Goal: Task Accomplishment & Management: Use online tool/utility

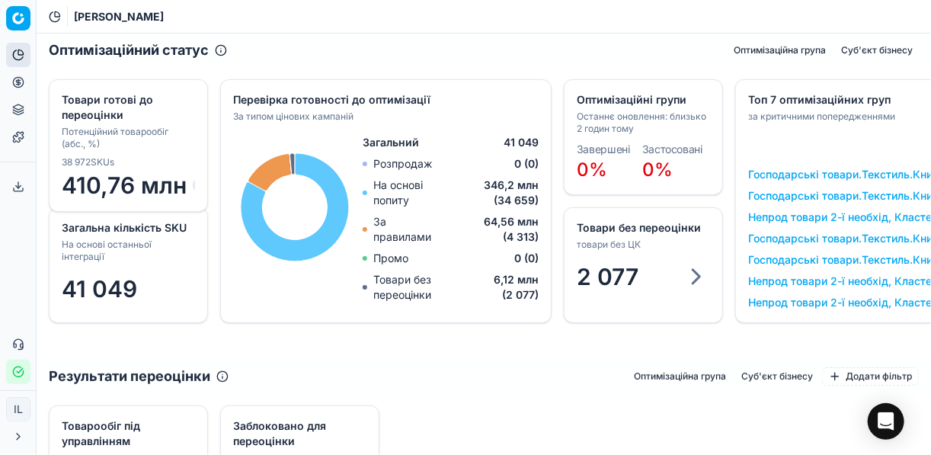
click at [21, 373] on icon "button" at bounding box center [18, 372] width 12 height 12
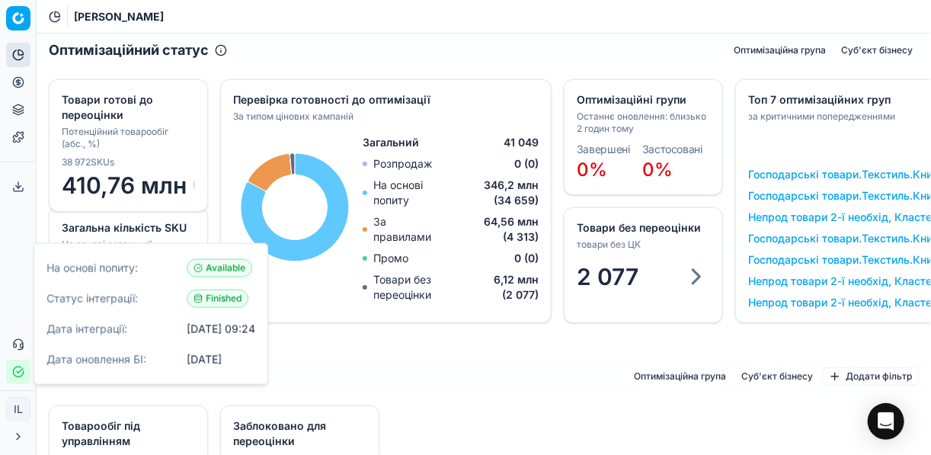
click at [527, 367] on div "Результати переоцінки Оптимізаційна група Суб'єкт бізнесу Додати фільтр" at bounding box center [484, 377] width 895 height 34
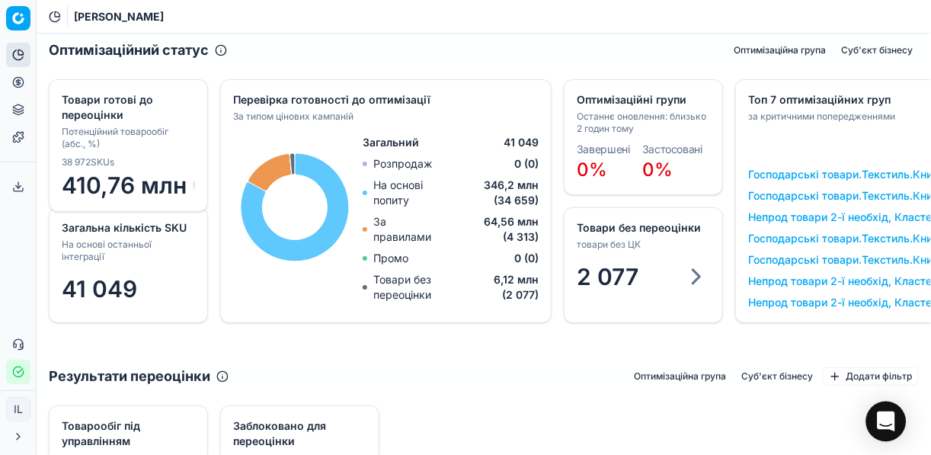
click at [884, 418] on icon "Open Intercom Messenger" at bounding box center [886, 422] width 18 height 20
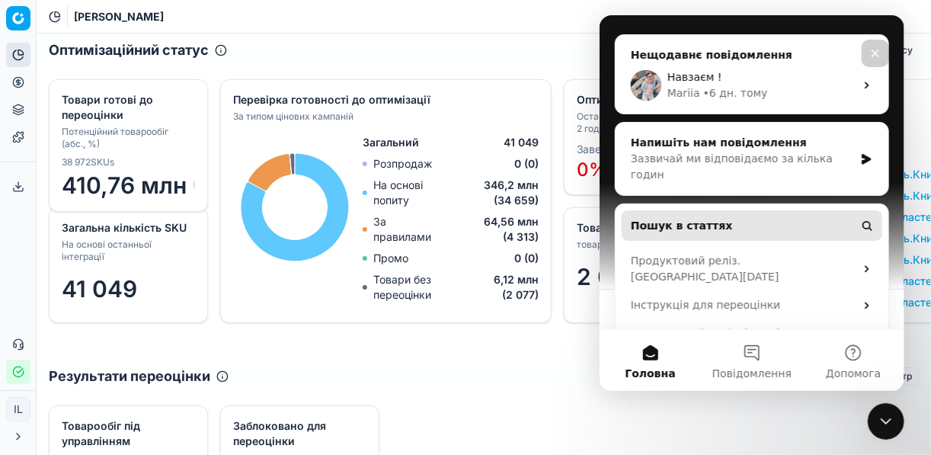
scroll to position [187, 0]
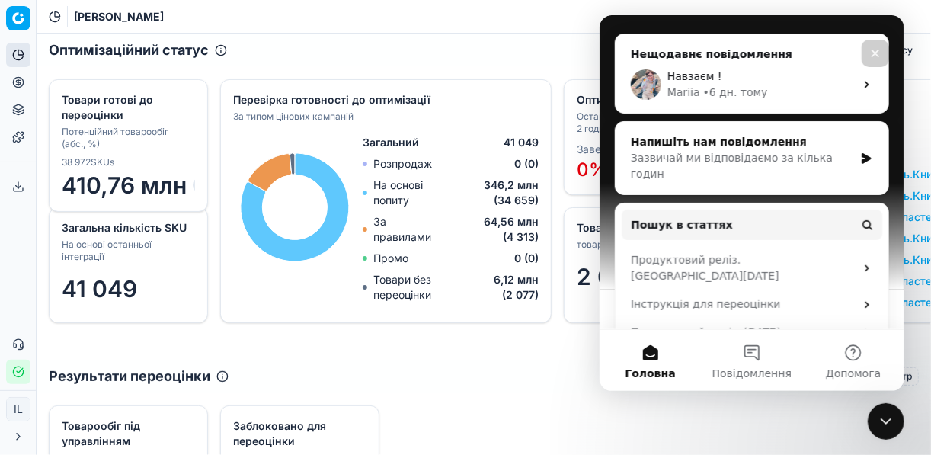
click at [853, 122] on div "Напишіть нам повідомлення Зазвичай ми відповідаємо за кілька годин" at bounding box center [751, 158] width 273 height 72
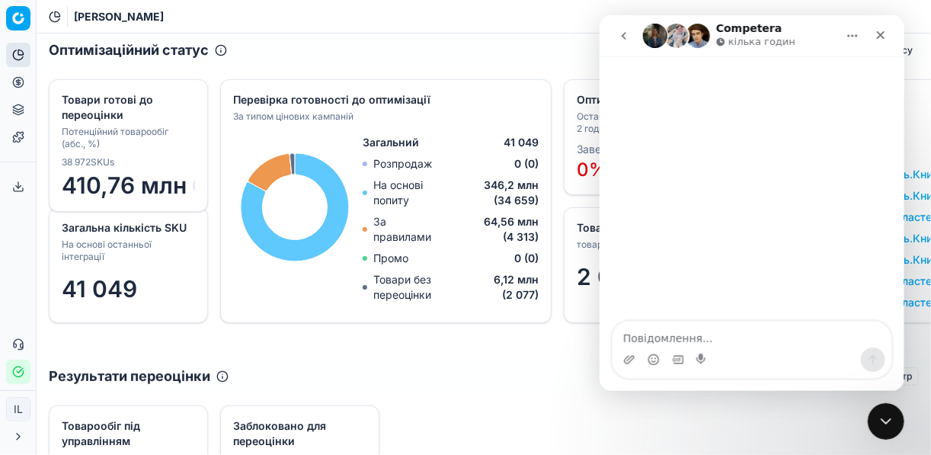
scroll to position [0, 0]
type textarea "Добрий день. Чи готова платформа до перерахунку?"
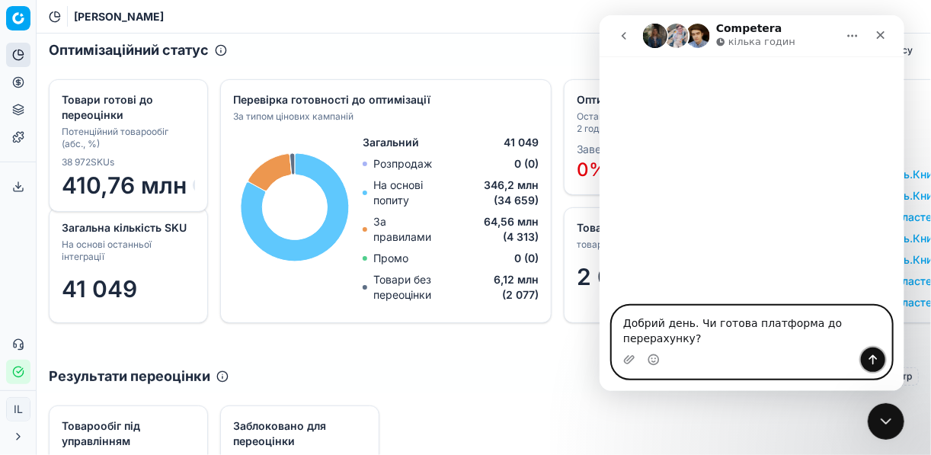
click at [873, 358] on icon "Надіслати повідомлення…" at bounding box center [873, 360] width 8 height 10
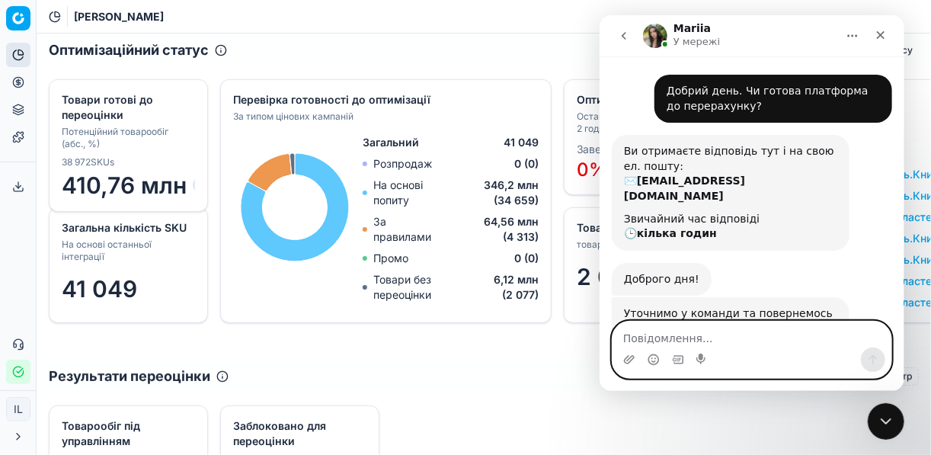
scroll to position [40, 0]
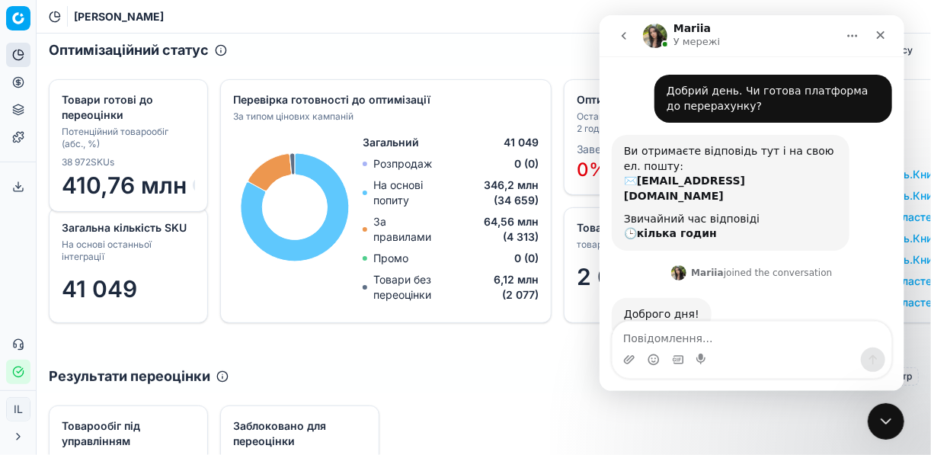
scroll to position [75, 0]
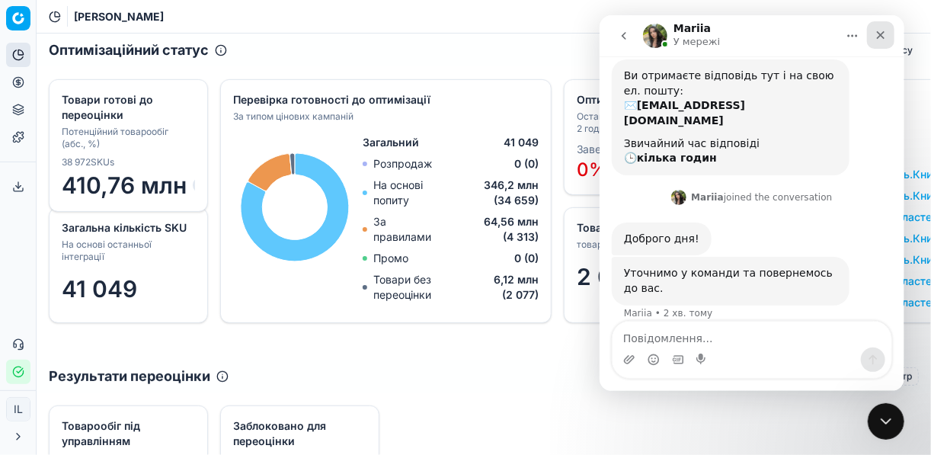
click at [883, 35] on icon "Закрити" at bounding box center [880, 35] width 12 height 12
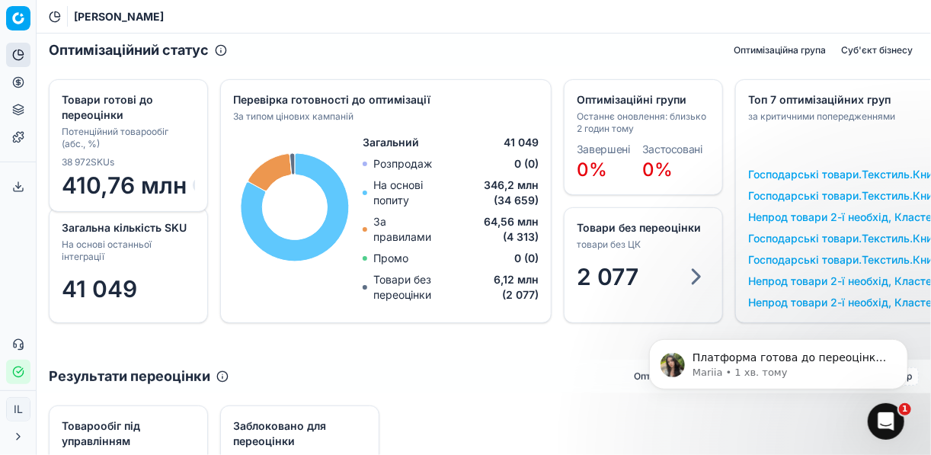
scroll to position [139, 0]
click at [753, 364] on div "Платформа готова до переоцінки. Дайте, будь ласка, знати, якщо виникнуть запита…" at bounding box center [790, 358] width 201 height 20
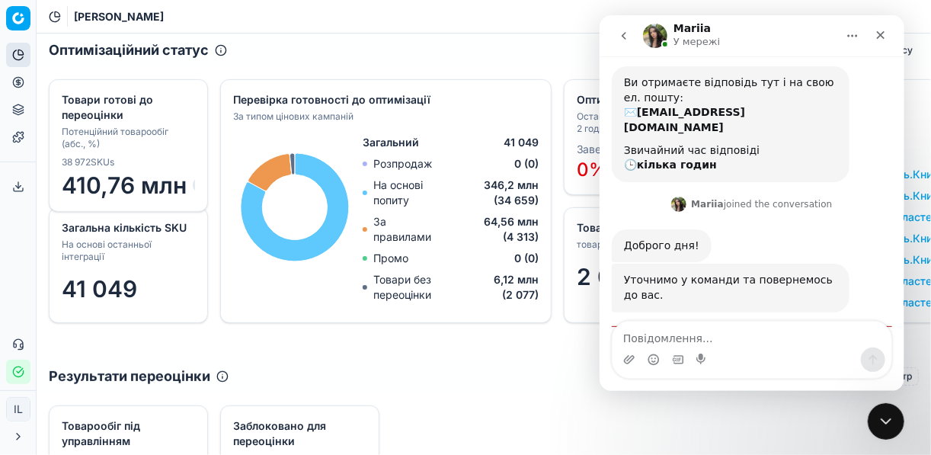
scroll to position [165, 0]
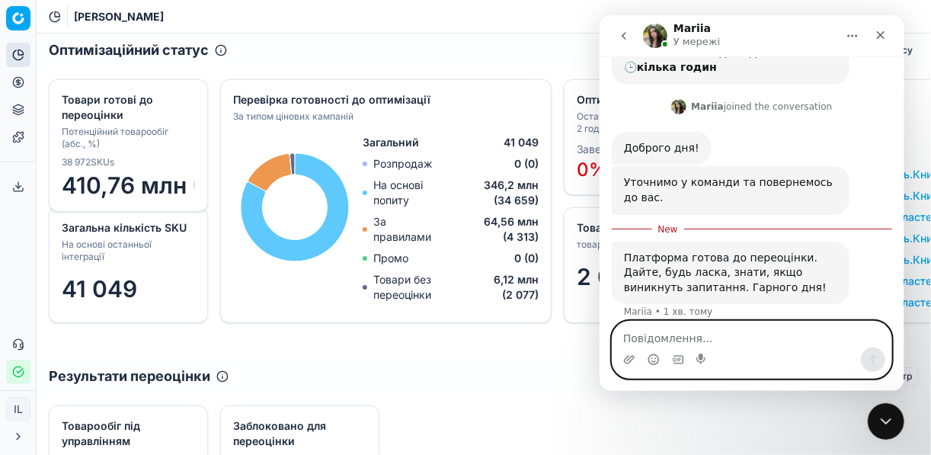
click at [693, 335] on textarea "Повідомлення..." at bounding box center [751, 335] width 279 height 26
type textarea "L"
type textarea "Дякую. Навзаєм"
click at [873, 358] on icon "Надіслати повідомлення…" at bounding box center [873, 360] width 8 height 10
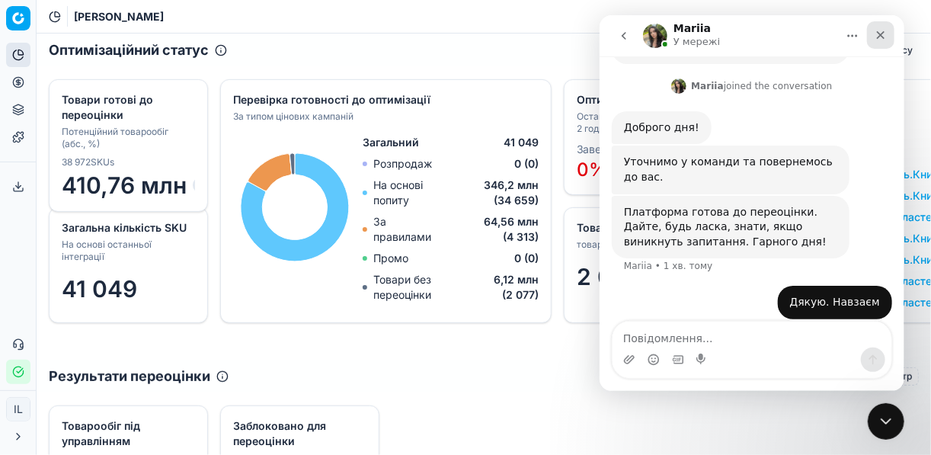
click at [872, 34] on div "Закрити" at bounding box center [880, 34] width 27 height 27
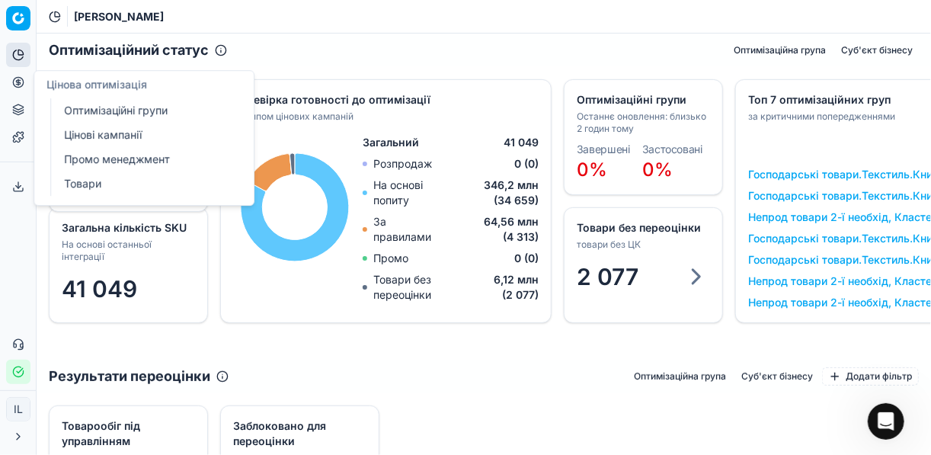
click at [82, 113] on link "Оптимізаційні групи" at bounding box center [147, 110] width 178 height 21
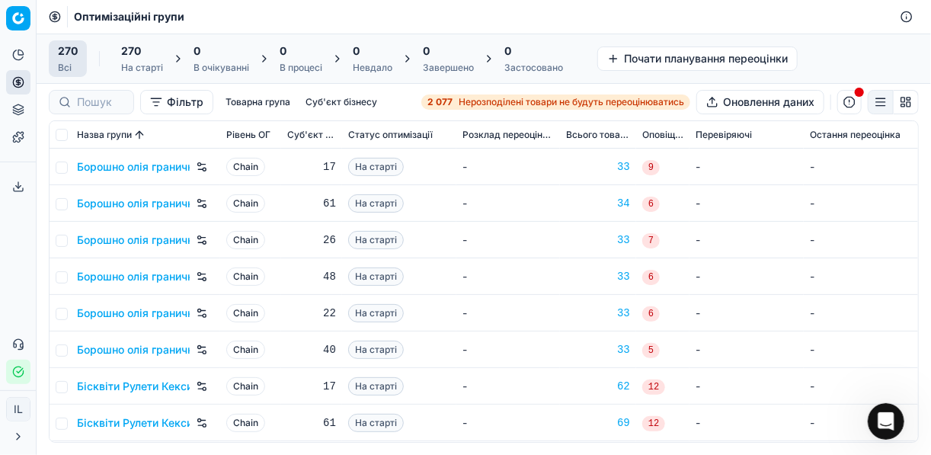
click at [218, 56] on div "0" at bounding box center [222, 50] width 56 height 15
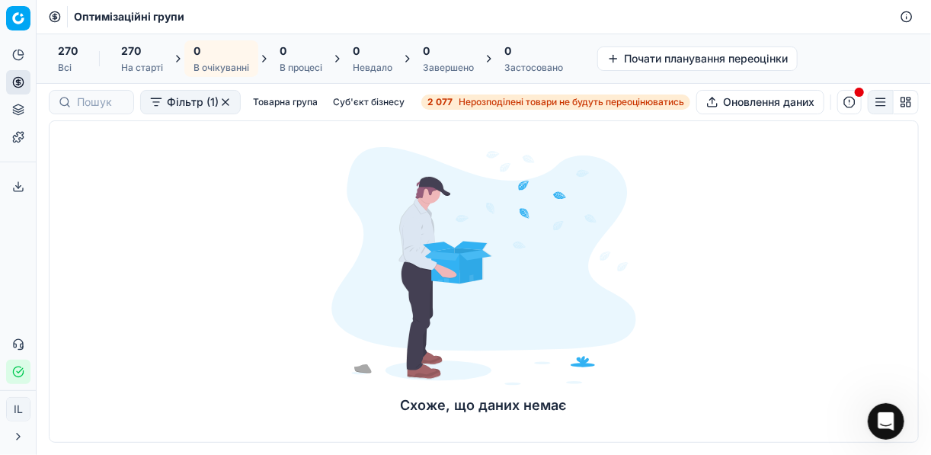
click at [14, 143] on icon at bounding box center [18, 137] width 12 height 12
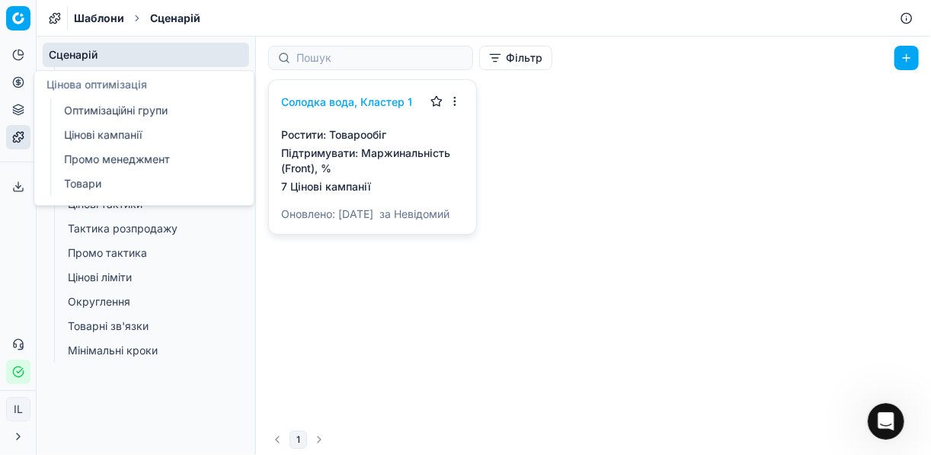
click at [21, 85] on icon at bounding box center [18, 82] width 12 height 12
click at [107, 118] on link "Оптимізаційні групи" at bounding box center [147, 110] width 178 height 21
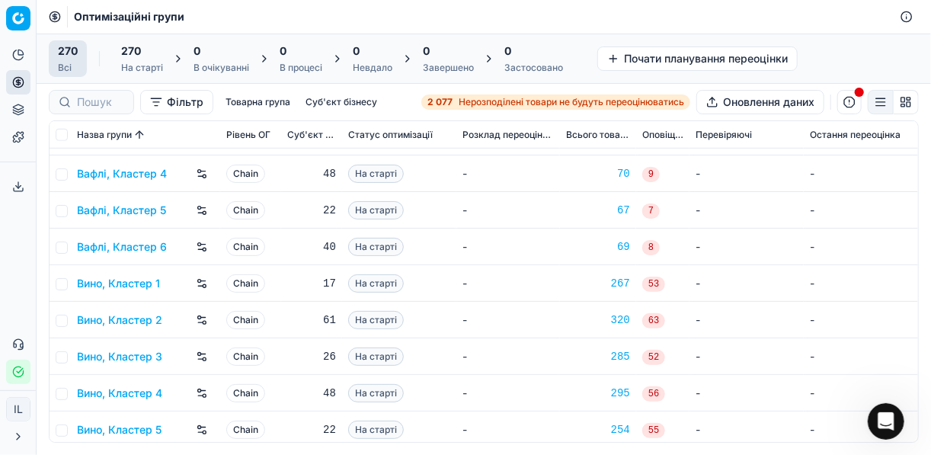
scroll to position [549, 0]
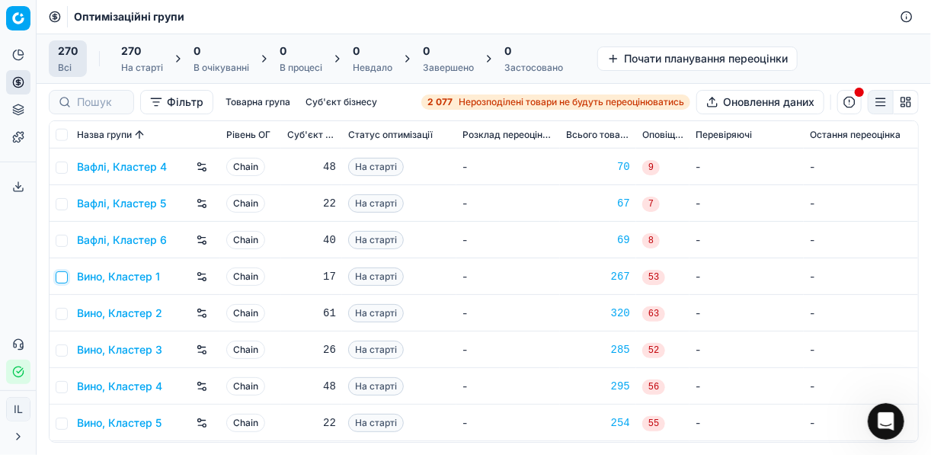
click at [62, 278] on input "checkbox" at bounding box center [62, 277] width 12 height 12
checkbox input "true"
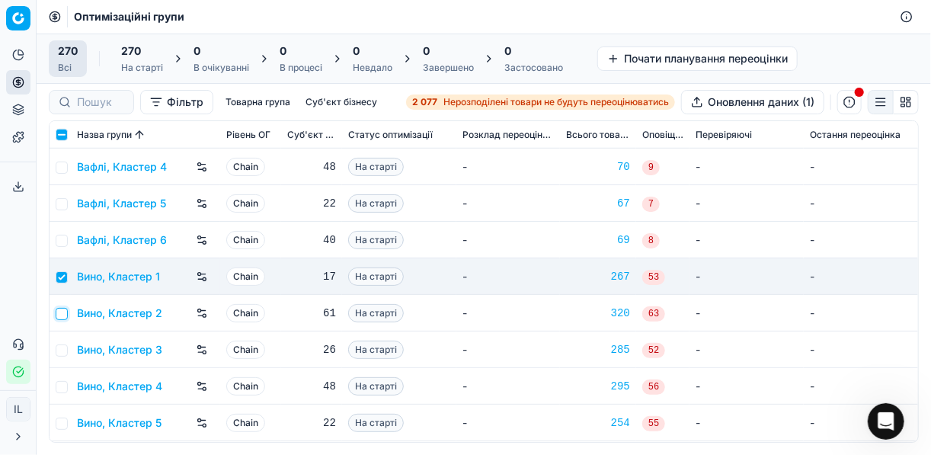
click at [61, 315] on input "checkbox" at bounding box center [62, 314] width 12 height 12
checkbox input "true"
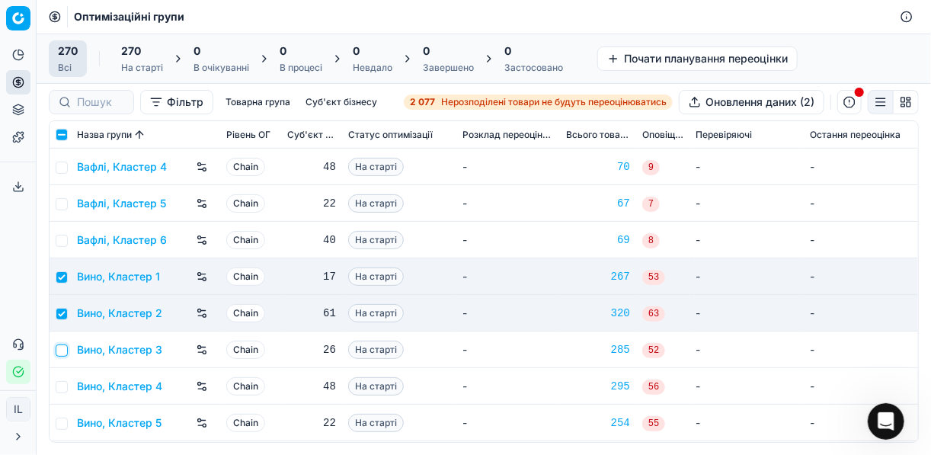
click at [62, 347] on input "checkbox" at bounding box center [62, 350] width 12 height 12
checkbox input "true"
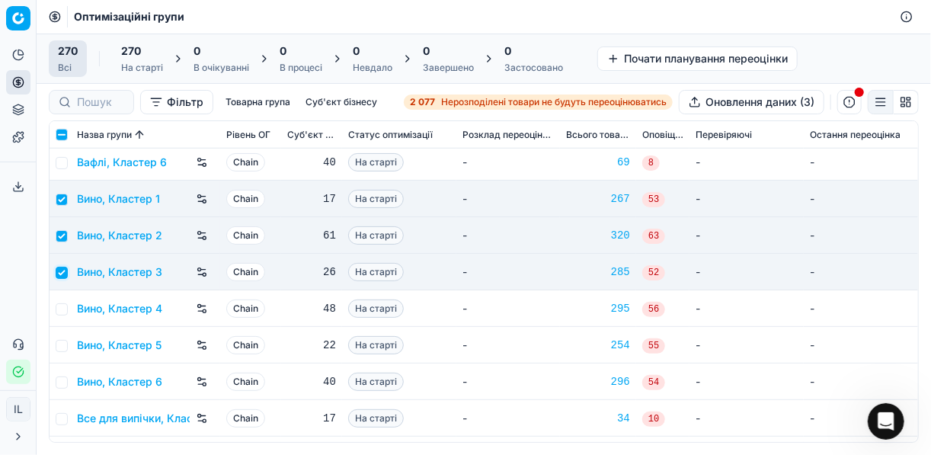
scroll to position [671, 0]
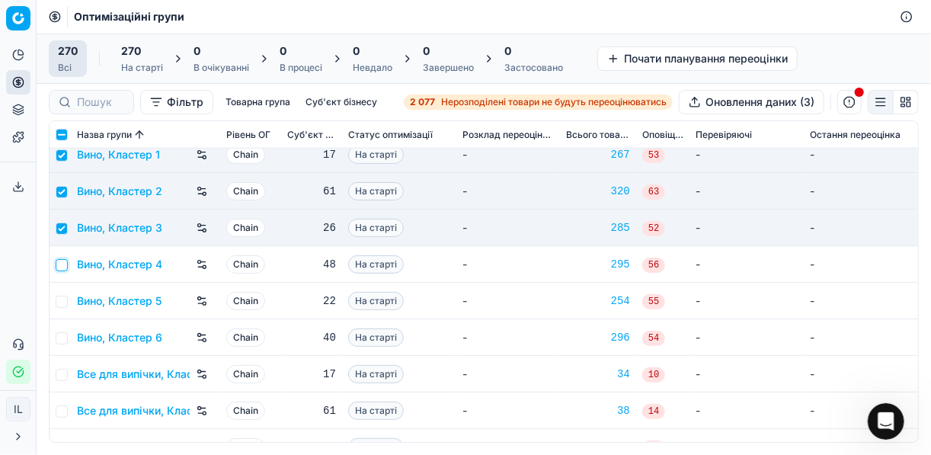
click at [63, 268] on input "checkbox" at bounding box center [62, 265] width 12 height 12
checkbox input "true"
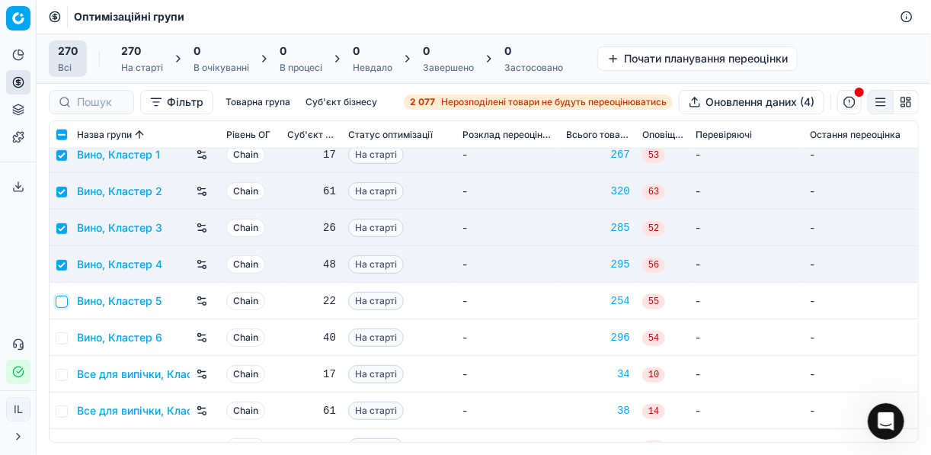
drag, startPoint x: 62, startPoint y: 303, endPoint x: 63, endPoint y: 339, distance: 36.6
click at [62, 303] on input "checkbox" at bounding box center [62, 302] width 12 height 12
checkbox input "true"
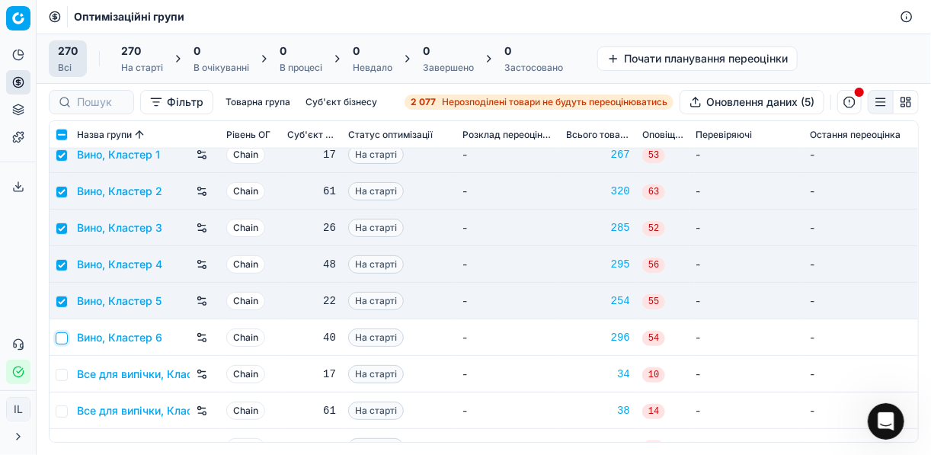
click at [63, 339] on input "checkbox" at bounding box center [62, 338] width 12 height 12
checkbox input "true"
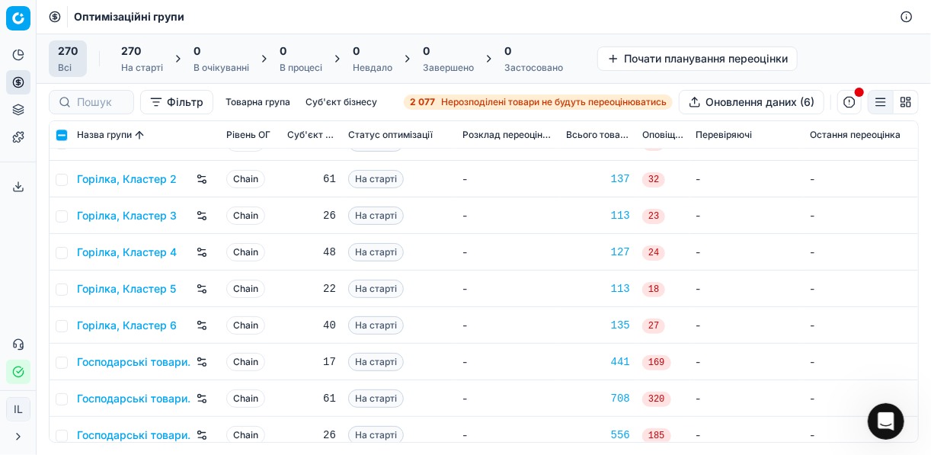
scroll to position [1280, 0]
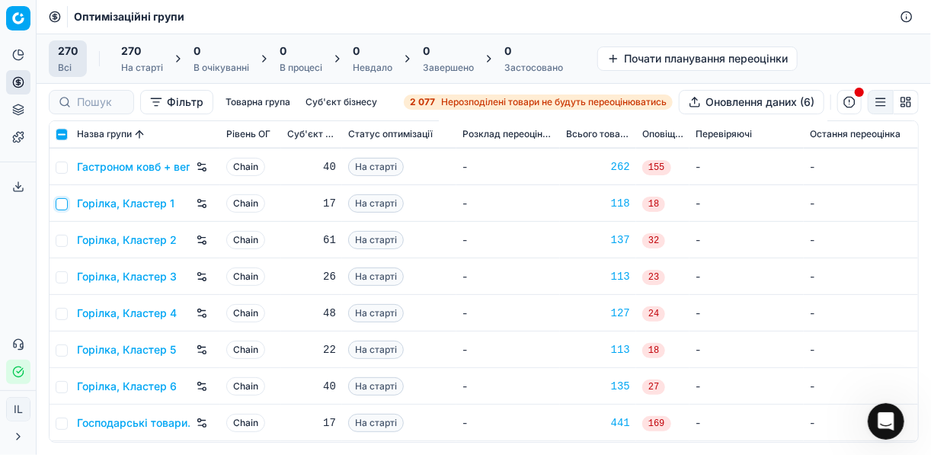
click at [65, 204] on input "checkbox" at bounding box center [62, 204] width 12 height 12
checkbox input "true"
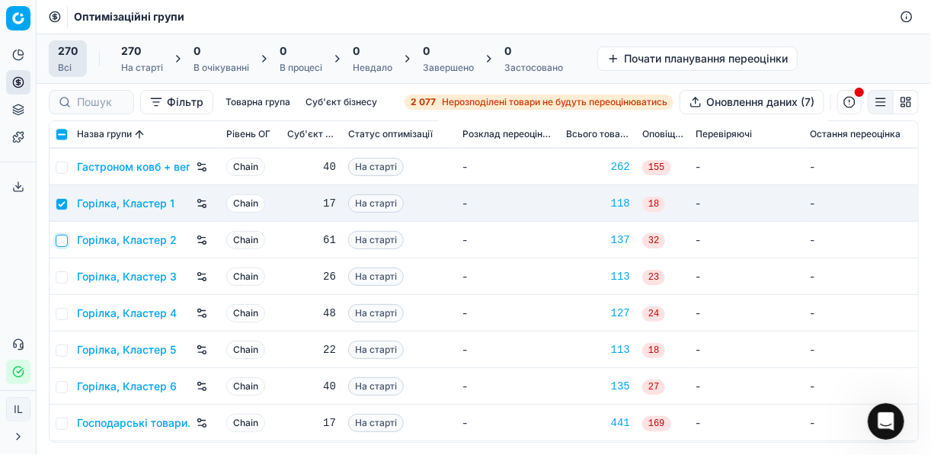
click at [66, 236] on input "checkbox" at bounding box center [62, 241] width 12 height 12
checkbox input "true"
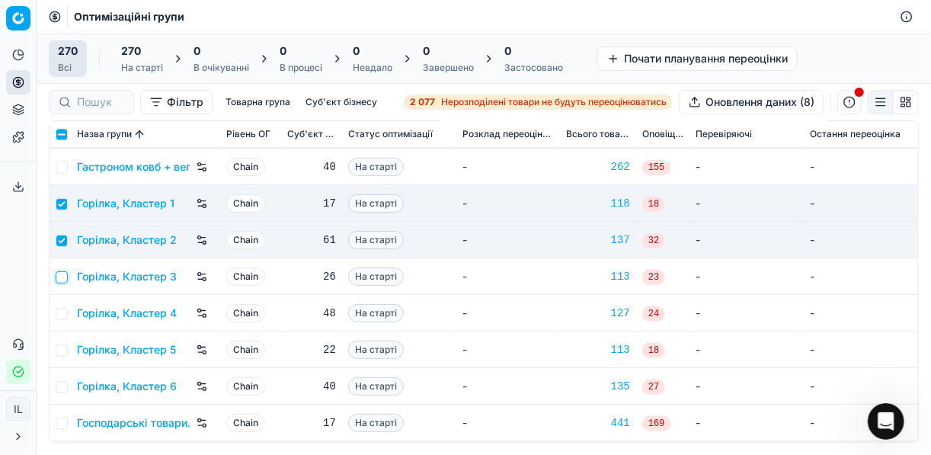
click at [58, 271] on input "checkbox" at bounding box center [62, 277] width 12 height 12
checkbox input "true"
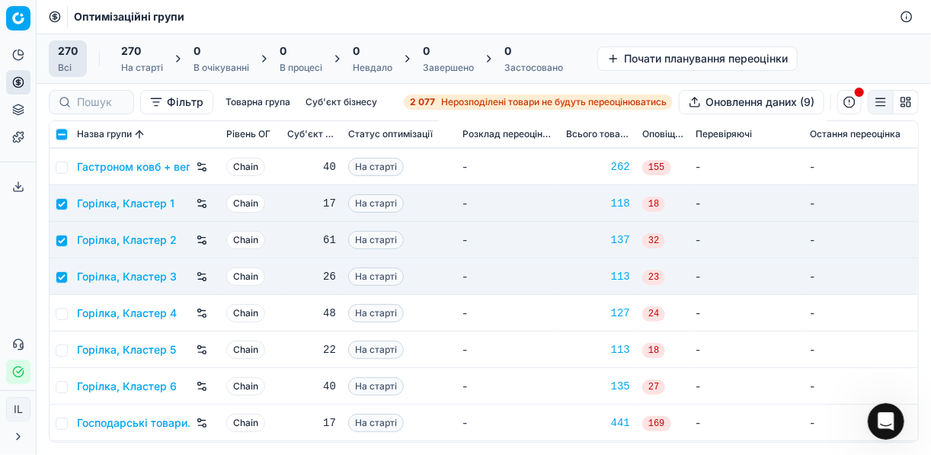
click at [63, 305] on td at bounding box center [60, 313] width 21 height 37
drag, startPoint x: 63, startPoint y: 317, endPoint x: 61, endPoint y: 328, distance: 11.7
click at [63, 317] on input "checkbox" at bounding box center [62, 314] width 12 height 12
checkbox input "true"
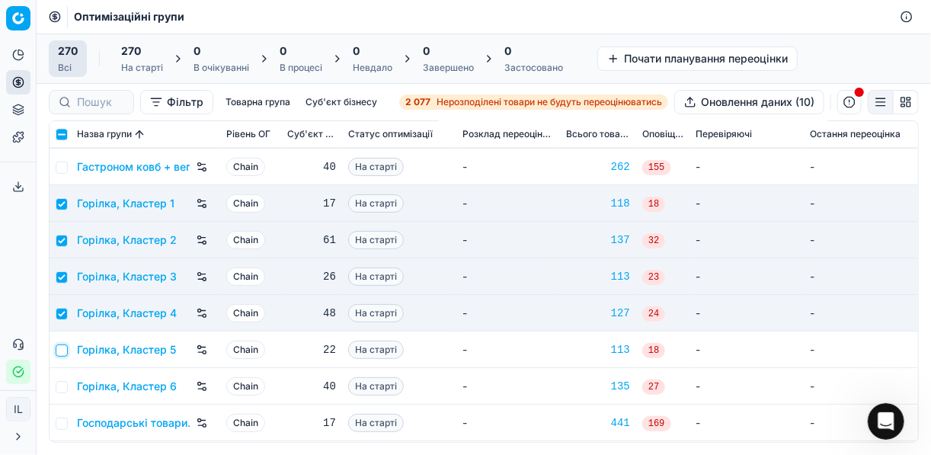
click at [59, 351] on input "checkbox" at bounding box center [62, 350] width 12 height 12
checkbox input "true"
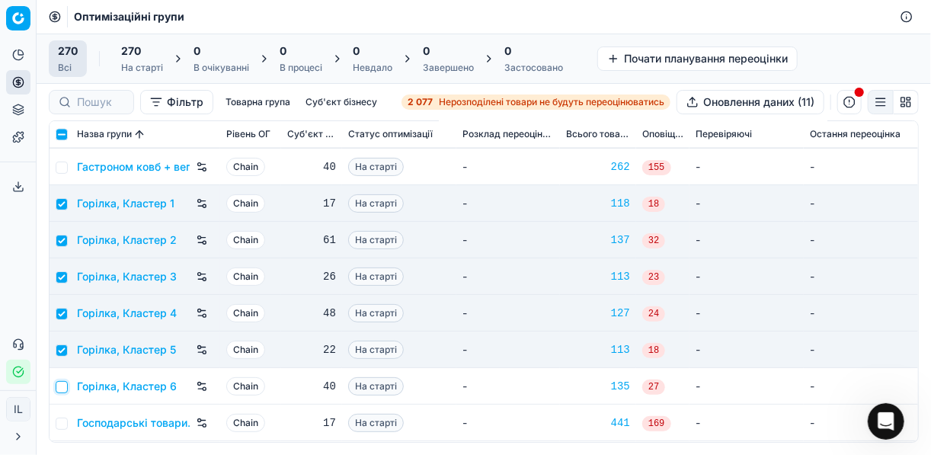
click at [66, 385] on input "checkbox" at bounding box center [62, 387] width 12 height 12
checkbox input "true"
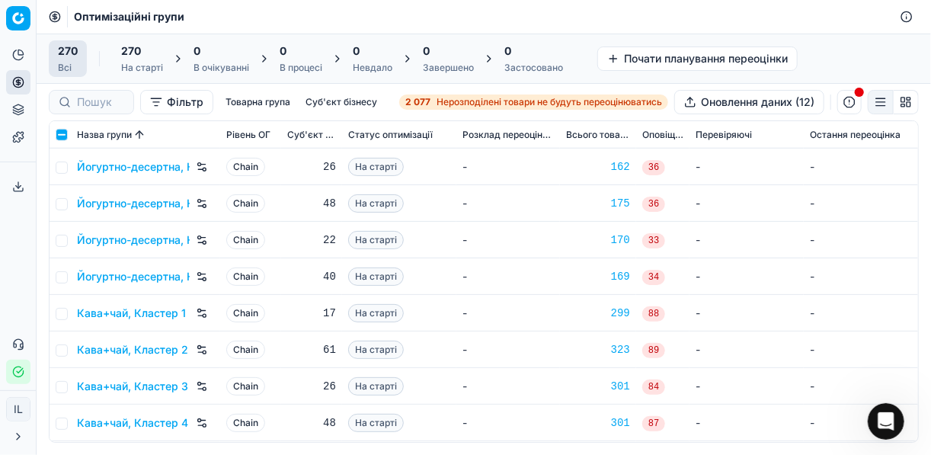
scroll to position [2988, 0]
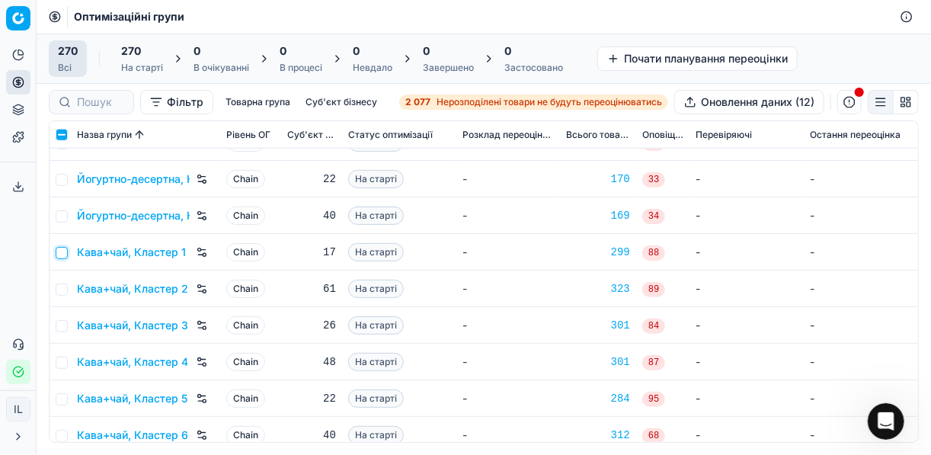
click at [62, 257] on input "checkbox" at bounding box center [62, 253] width 12 height 12
checkbox input "true"
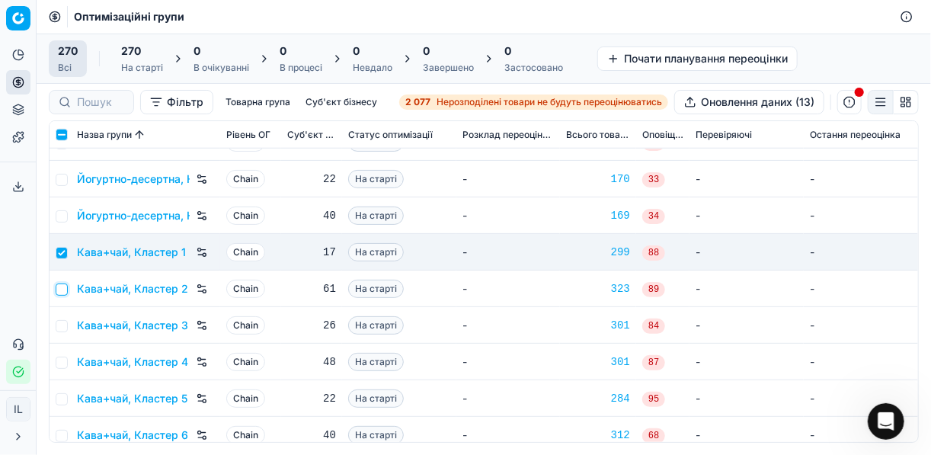
click at [57, 285] on input "checkbox" at bounding box center [62, 290] width 12 height 12
checkbox input "true"
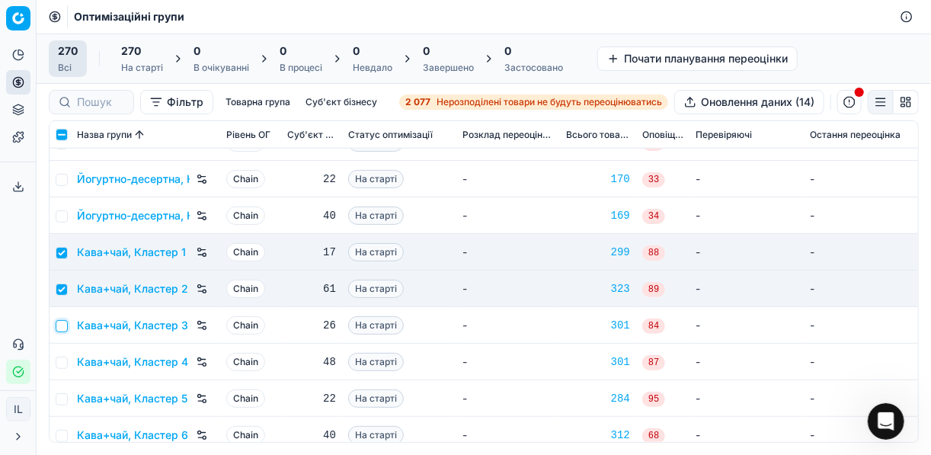
click at [62, 325] on input "checkbox" at bounding box center [62, 326] width 12 height 12
checkbox input "true"
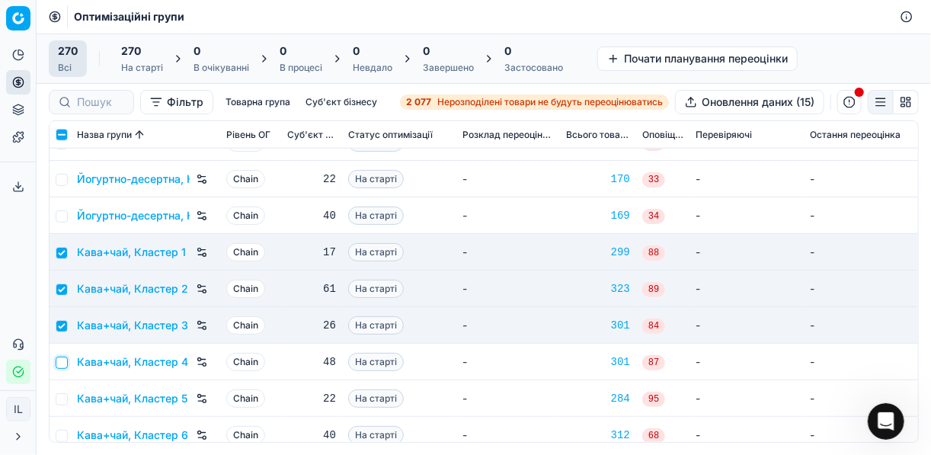
click at [58, 361] on input "checkbox" at bounding box center [62, 363] width 12 height 12
checkbox input "true"
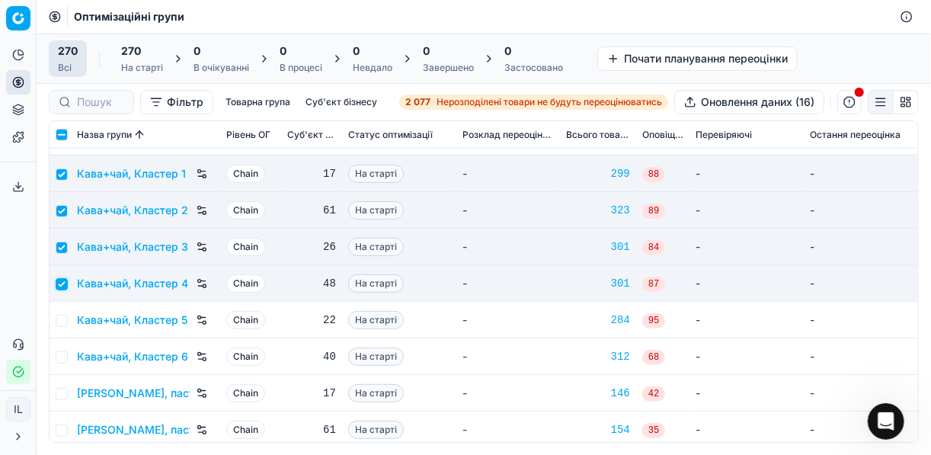
scroll to position [3110, 0]
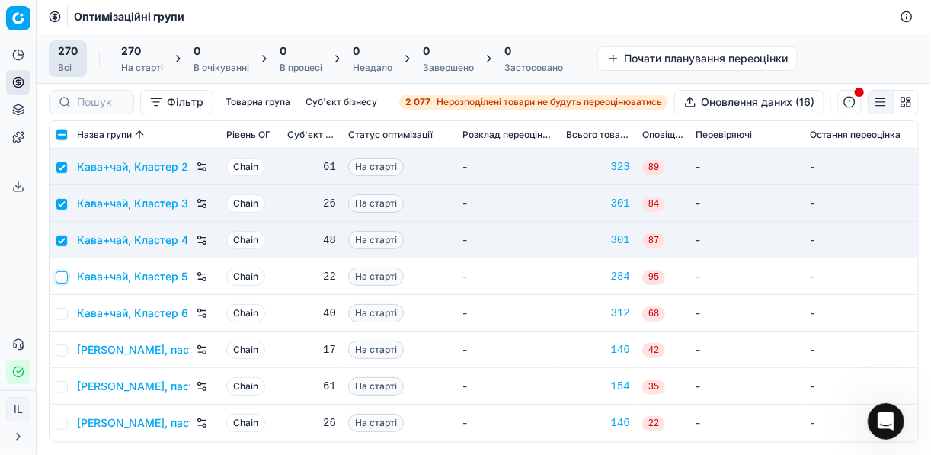
click at [61, 280] on input "checkbox" at bounding box center [62, 277] width 12 height 12
checkbox input "true"
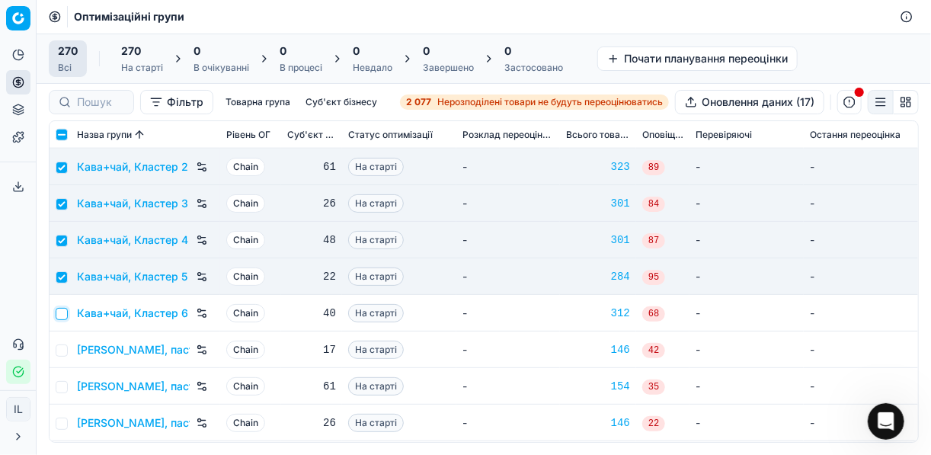
click at [61, 316] on input "checkbox" at bounding box center [62, 314] width 12 height 12
checkbox input "true"
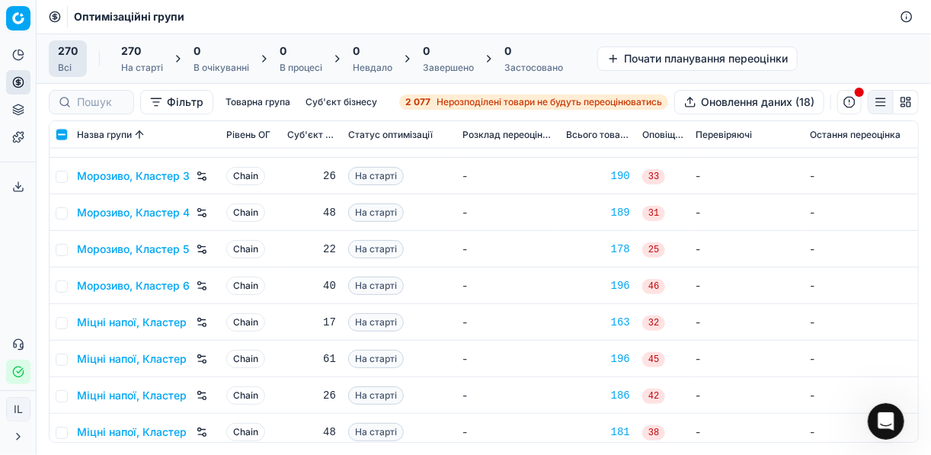
scroll to position [5670, 0]
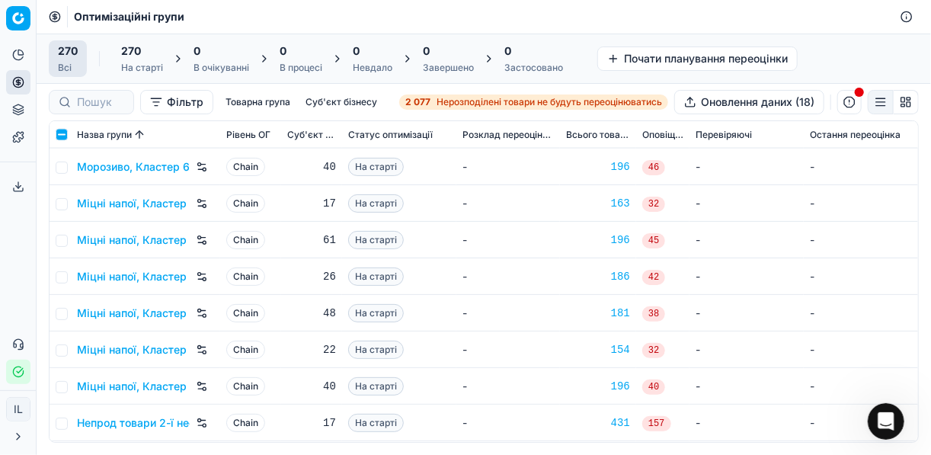
click at [59, 209] on td at bounding box center [60, 203] width 21 height 37
click at [59, 202] on input "checkbox" at bounding box center [62, 204] width 12 height 12
checkbox input "true"
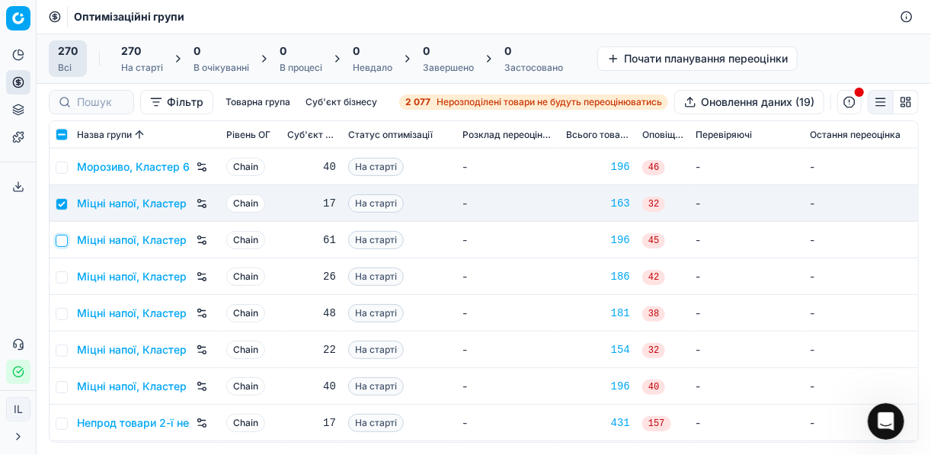
click at [58, 239] on input "checkbox" at bounding box center [62, 241] width 12 height 12
checkbox input "true"
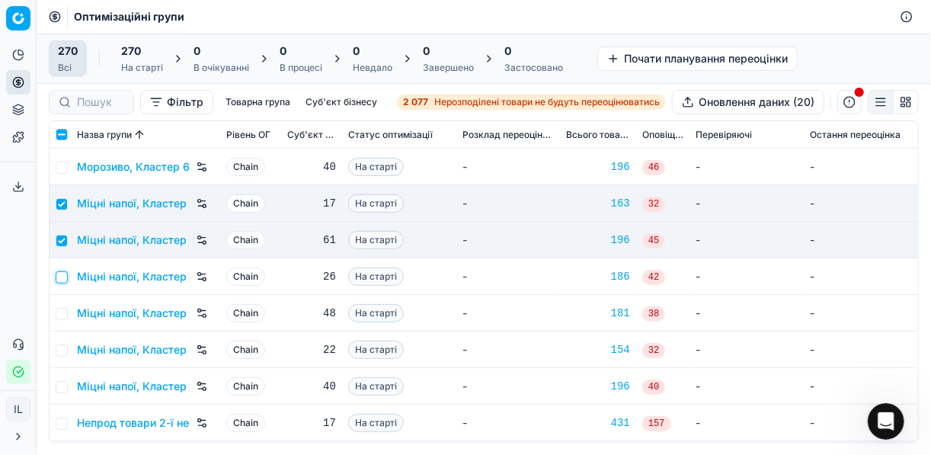
click at [61, 277] on input "checkbox" at bounding box center [62, 277] width 12 height 12
checkbox input "true"
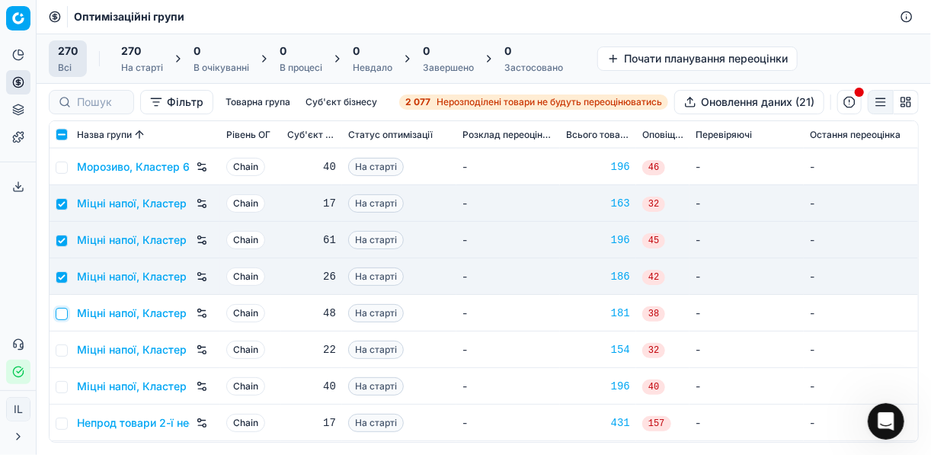
click at [61, 313] on input "checkbox" at bounding box center [62, 314] width 12 height 12
checkbox input "true"
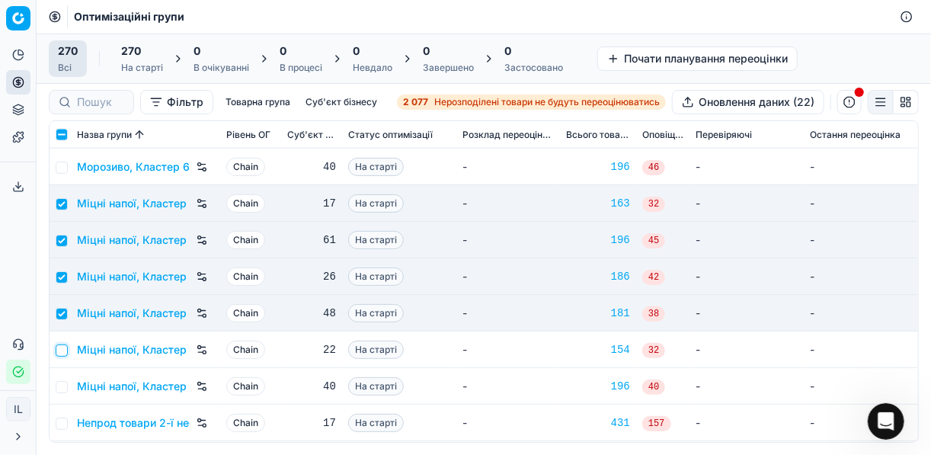
click at [63, 344] on input "checkbox" at bounding box center [62, 350] width 12 height 12
checkbox input "true"
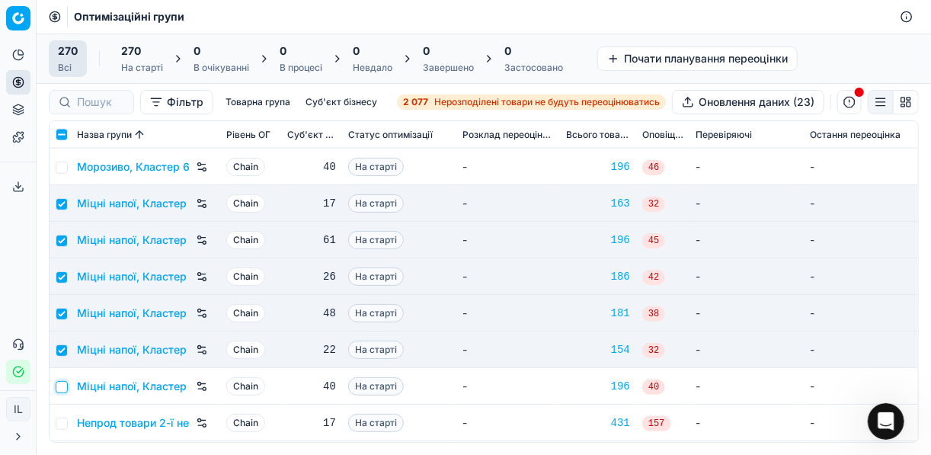
click at [62, 390] on input "checkbox" at bounding box center [62, 387] width 12 height 12
checkbox input "true"
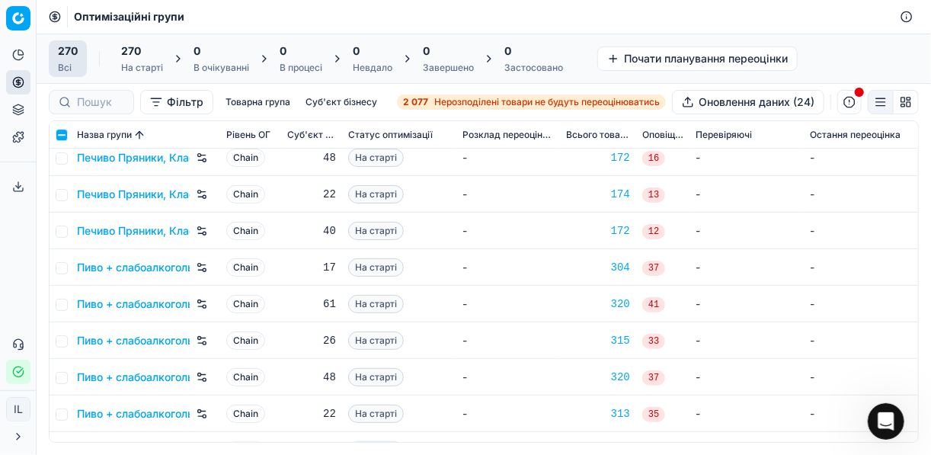
scroll to position [6463, 0]
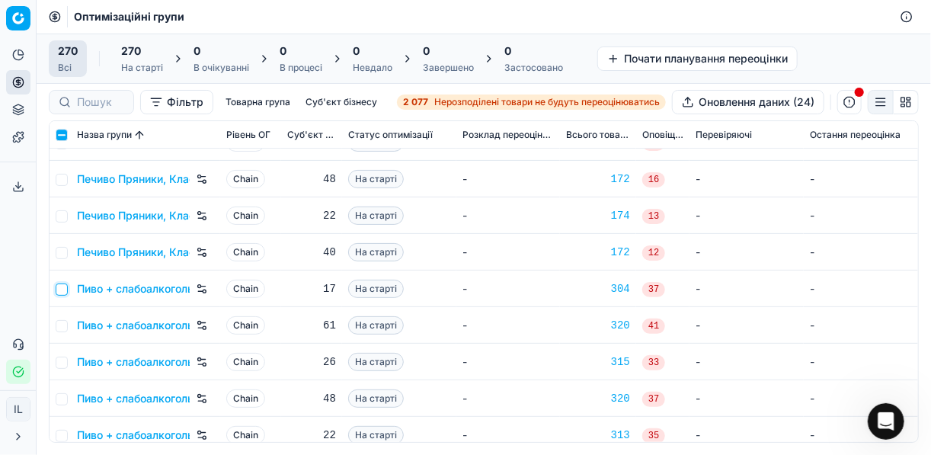
click at [61, 287] on input "checkbox" at bounding box center [62, 290] width 12 height 12
checkbox input "true"
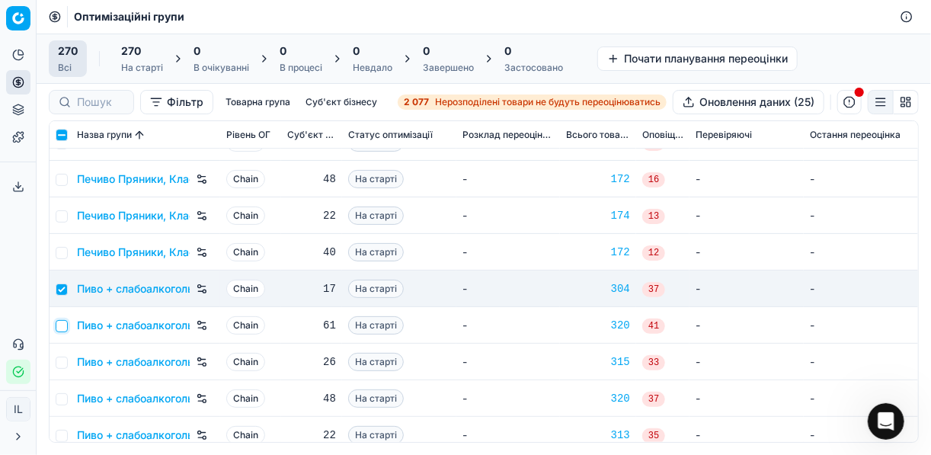
click at [62, 320] on input "checkbox" at bounding box center [62, 326] width 12 height 12
checkbox input "true"
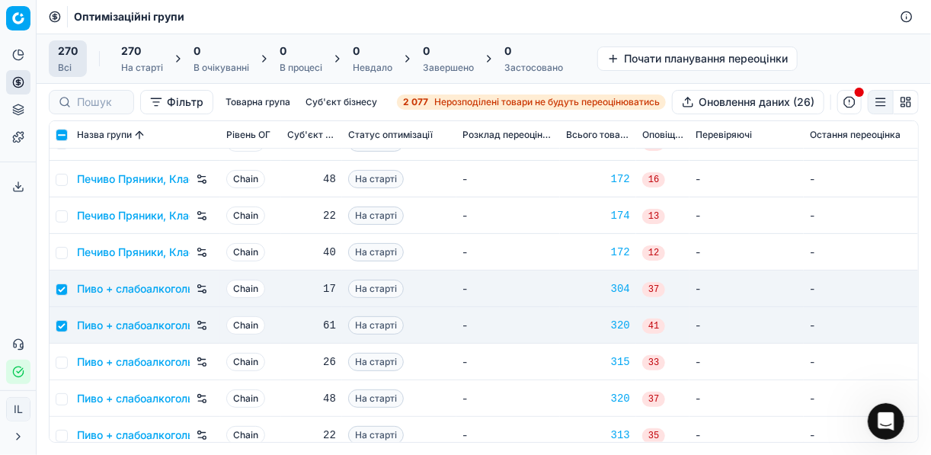
click at [65, 354] on td at bounding box center [60, 362] width 21 height 37
click at [62, 363] on input "checkbox" at bounding box center [62, 363] width 12 height 12
checkbox input "true"
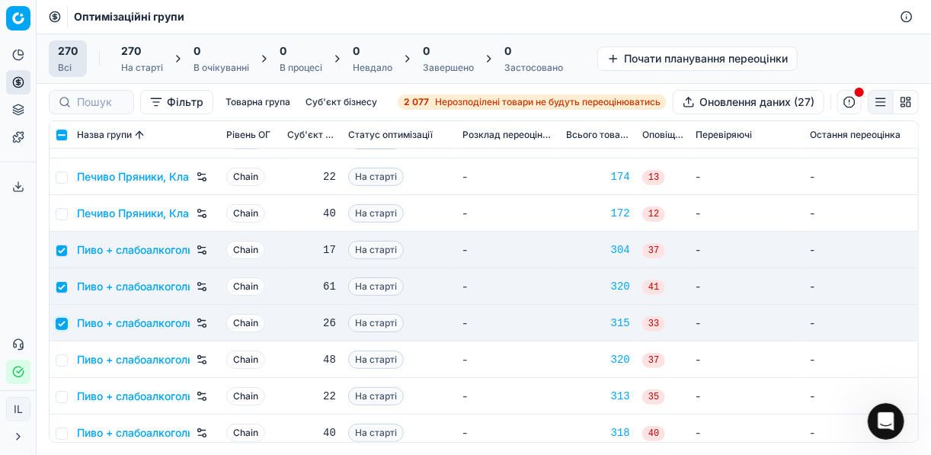
scroll to position [6524, 0]
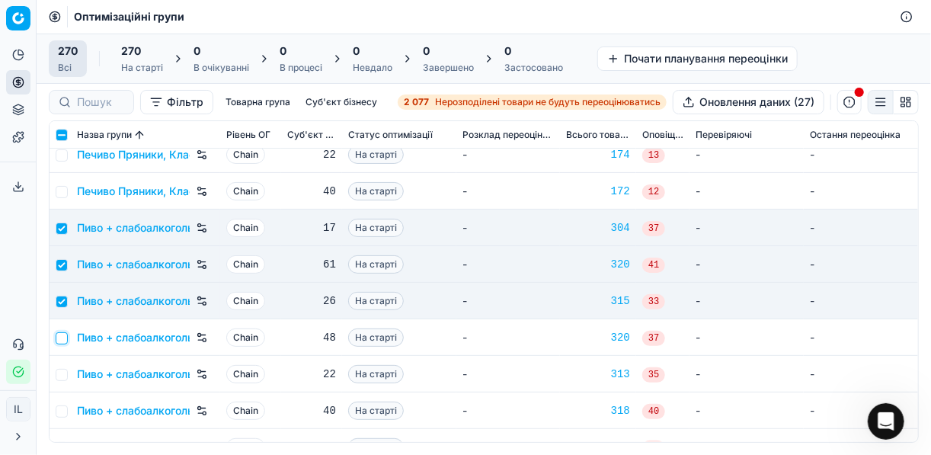
click at [66, 339] on input "checkbox" at bounding box center [62, 338] width 12 height 12
checkbox input "true"
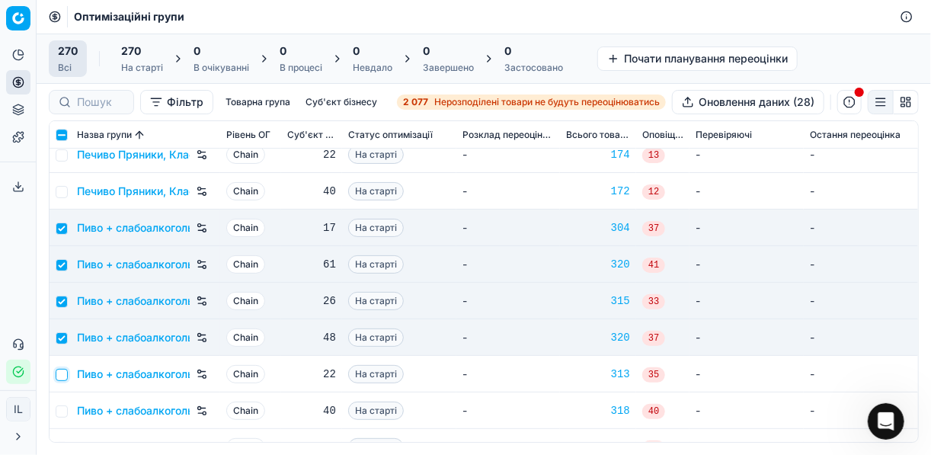
drag, startPoint x: 62, startPoint y: 377, endPoint x: 64, endPoint y: 403, distance: 26.0
click at [62, 377] on input "checkbox" at bounding box center [62, 375] width 12 height 12
checkbox input "true"
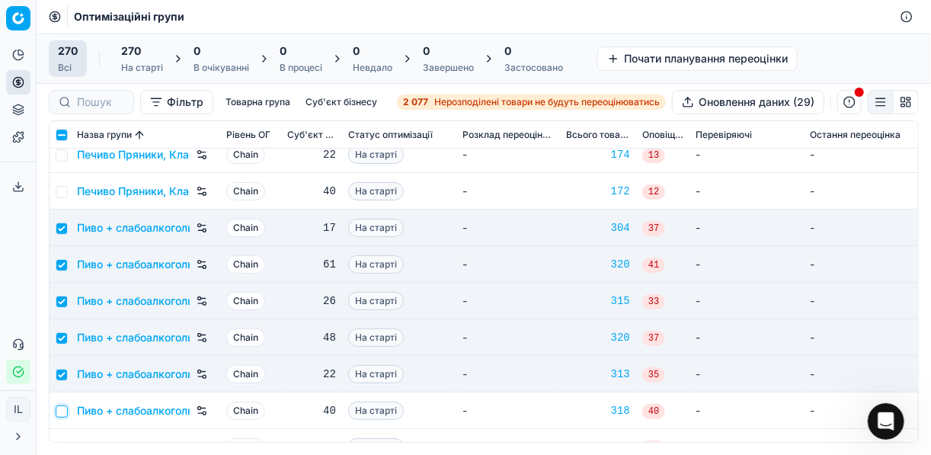
click at [64, 407] on input "checkbox" at bounding box center [62, 411] width 12 height 12
checkbox input "true"
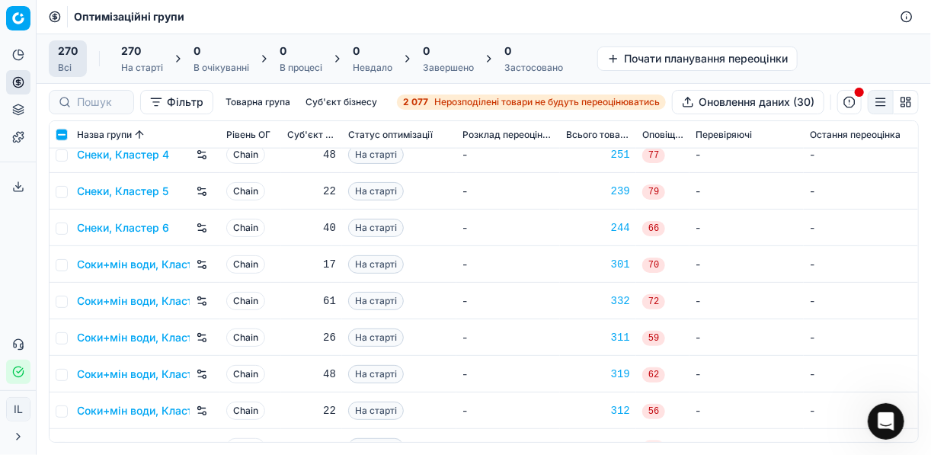
scroll to position [7683, 0]
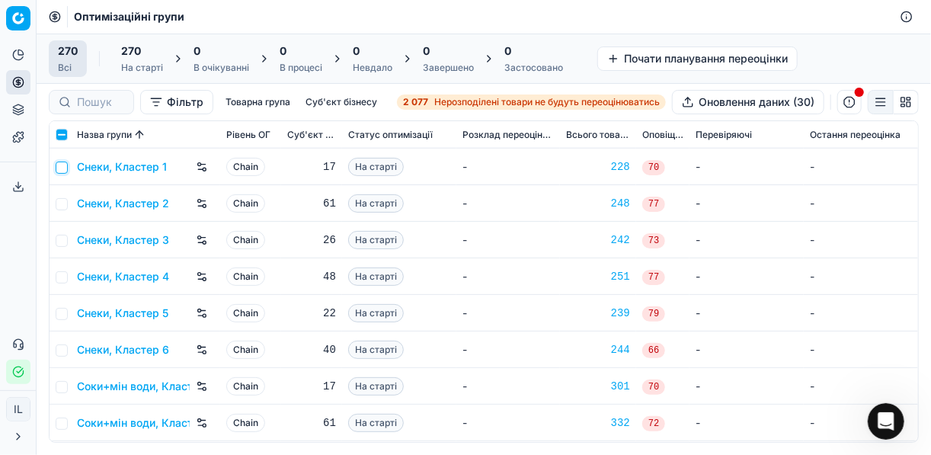
click at [63, 168] on input "checkbox" at bounding box center [62, 168] width 12 height 12
checkbox input "true"
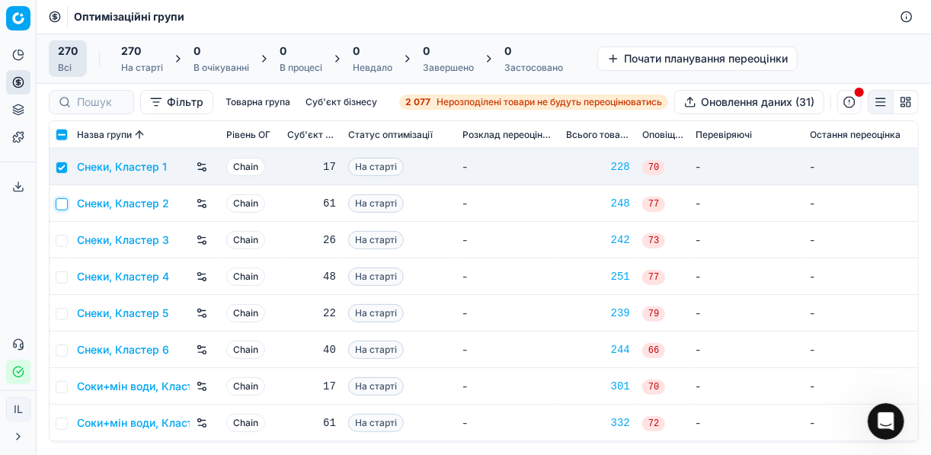
click at [62, 199] on input "checkbox" at bounding box center [62, 204] width 12 height 12
checkbox input "true"
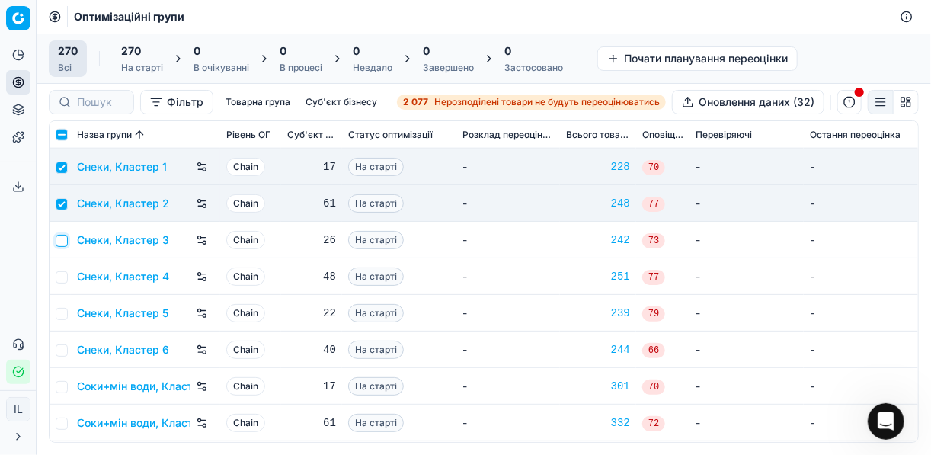
click at [60, 241] on input "checkbox" at bounding box center [62, 241] width 12 height 12
checkbox input "true"
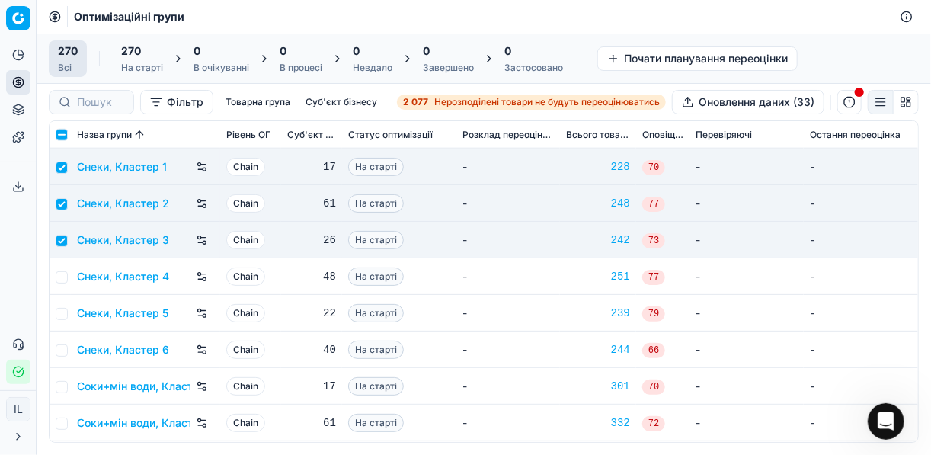
click at [66, 282] on td at bounding box center [60, 276] width 21 height 37
click at [63, 280] on input "checkbox" at bounding box center [62, 277] width 12 height 12
checkbox input "true"
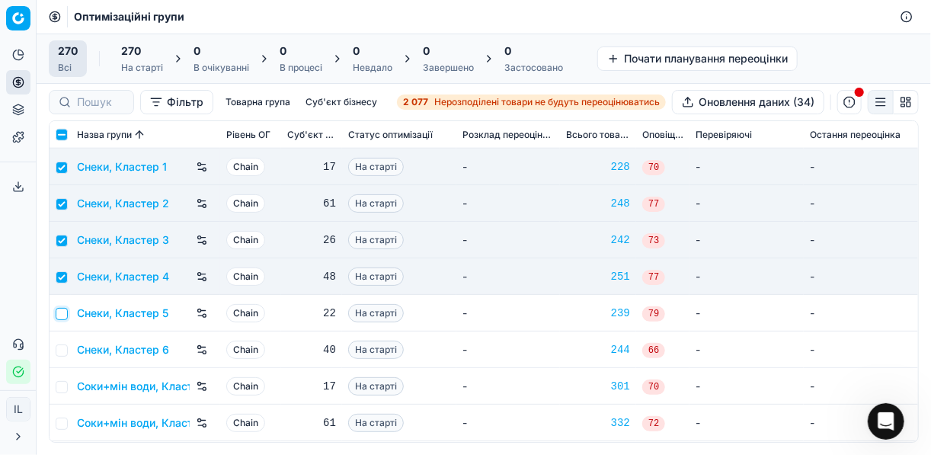
click at [63, 309] on input "checkbox" at bounding box center [62, 314] width 12 height 12
checkbox input "true"
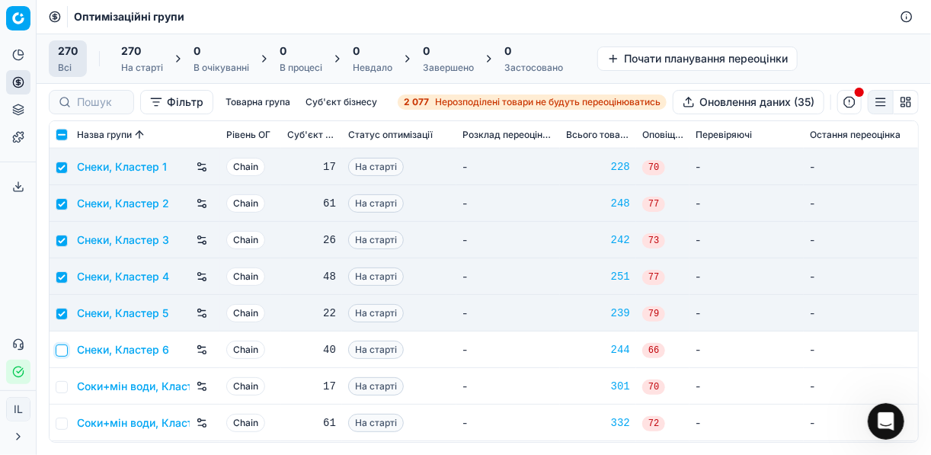
click at [62, 349] on input "checkbox" at bounding box center [62, 350] width 12 height 12
checkbox input "true"
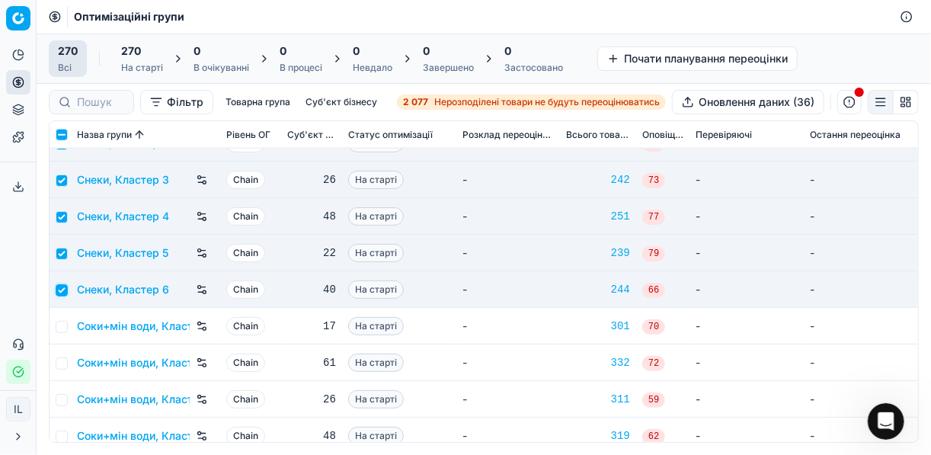
scroll to position [7744, 0]
click at [66, 325] on input "checkbox" at bounding box center [62, 326] width 12 height 12
checkbox input "true"
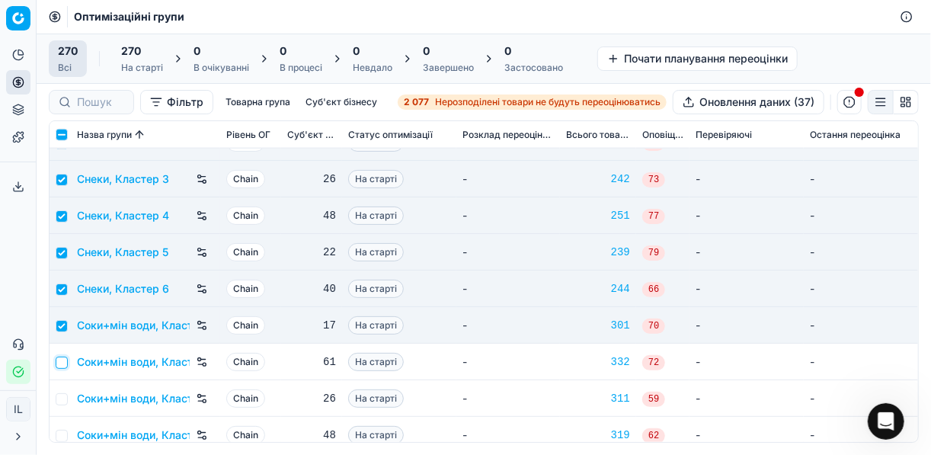
click at [59, 364] on input "checkbox" at bounding box center [62, 363] width 12 height 12
checkbox input "true"
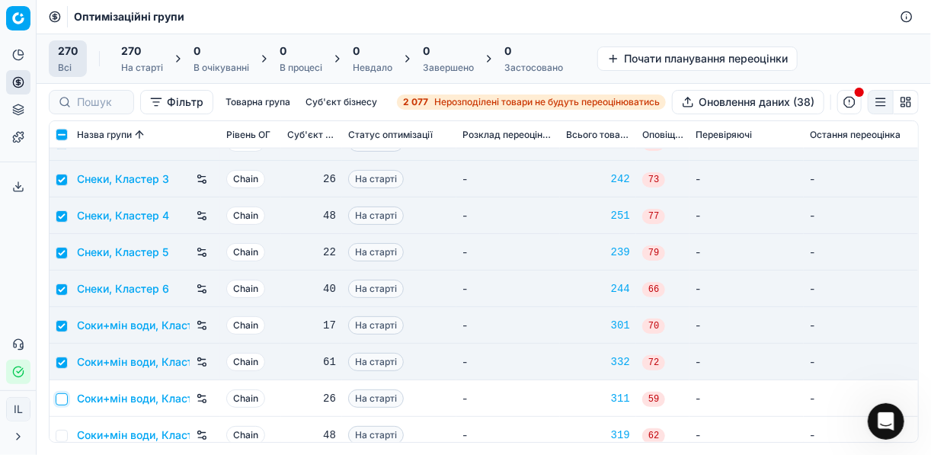
click at [59, 399] on input "checkbox" at bounding box center [62, 399] width 12 height 12
checkbox input "true"
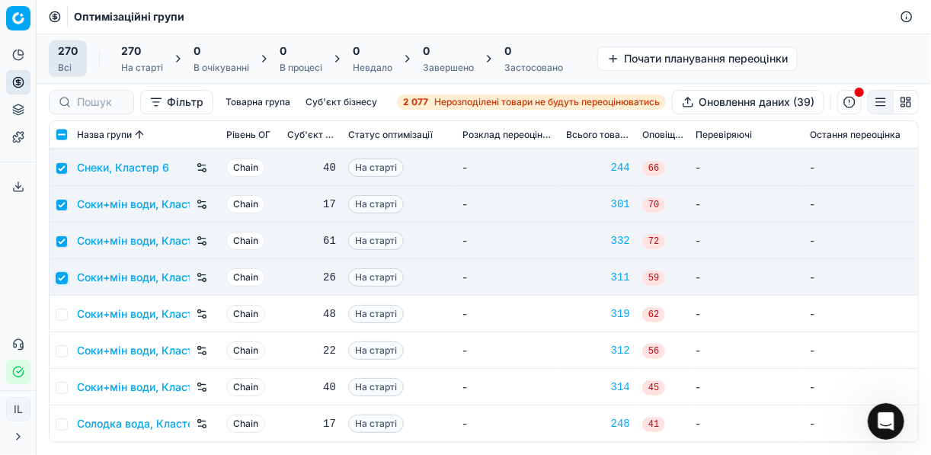
scroll to position [7866, 0]
click at [62, 316] on input "checkbox" at bounding box center [62, 314] width 12 height 12
checkbox input "true"
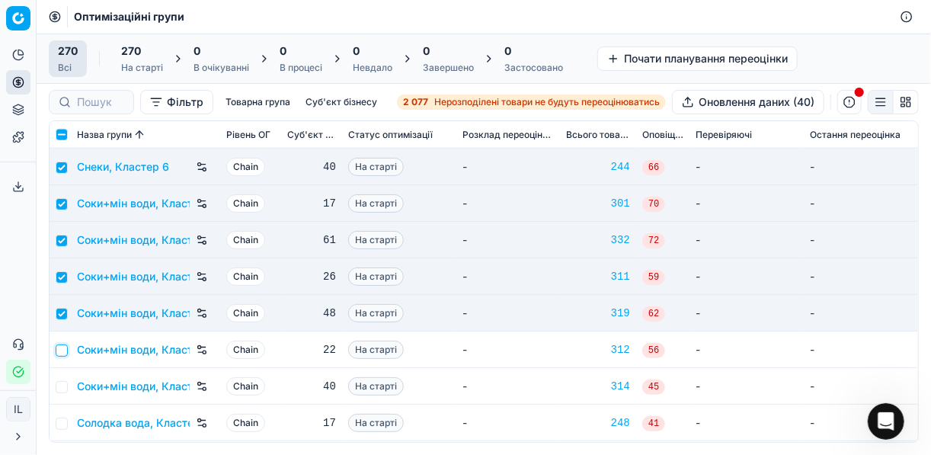
click at [63, 348] on input "checkbox" at bounding box center [62, 350] width 12 height 12
checkbox input "true"
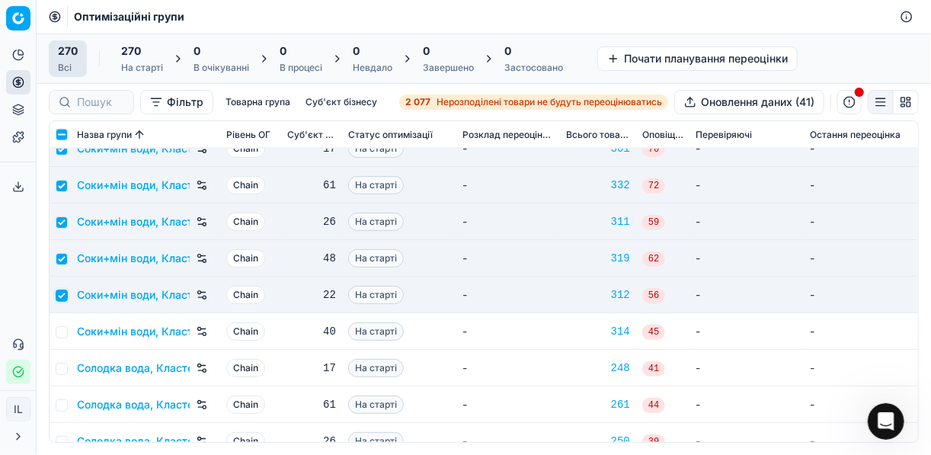
scroll to position [7987, 0]
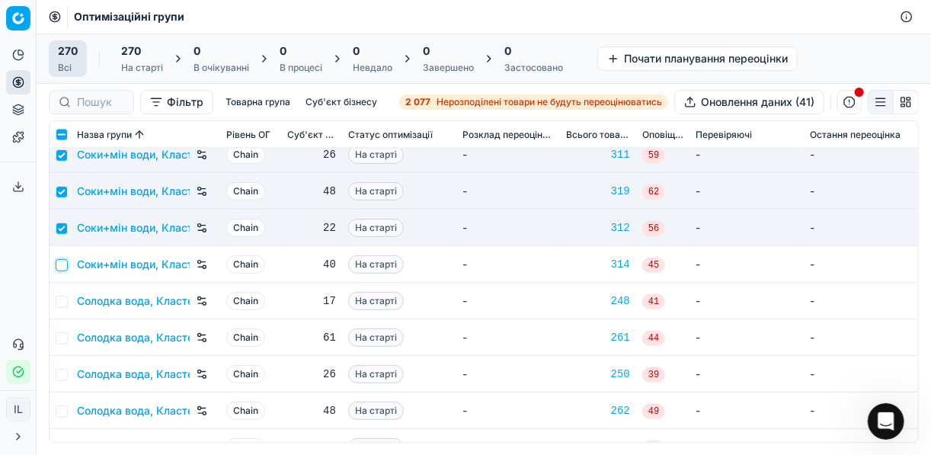
click at [66, 264] on input "checkbox" at bounding box center [62, 265] width 12 height 12
checkbox input "true"
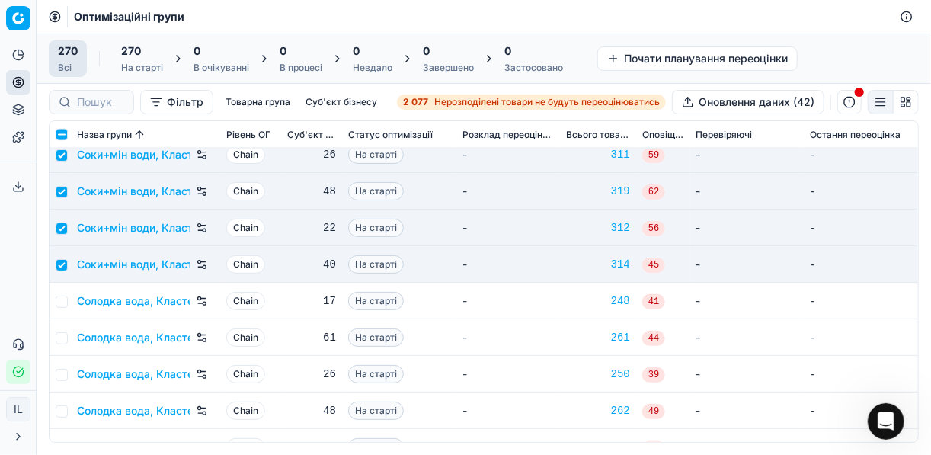
click at [62, 307] on td at bounding box center [60, 301] width 21 height 37
click at [63, 300] on input "checkbox" at bounding box center [62, 302] width 12 height 12
checkbox input "true"
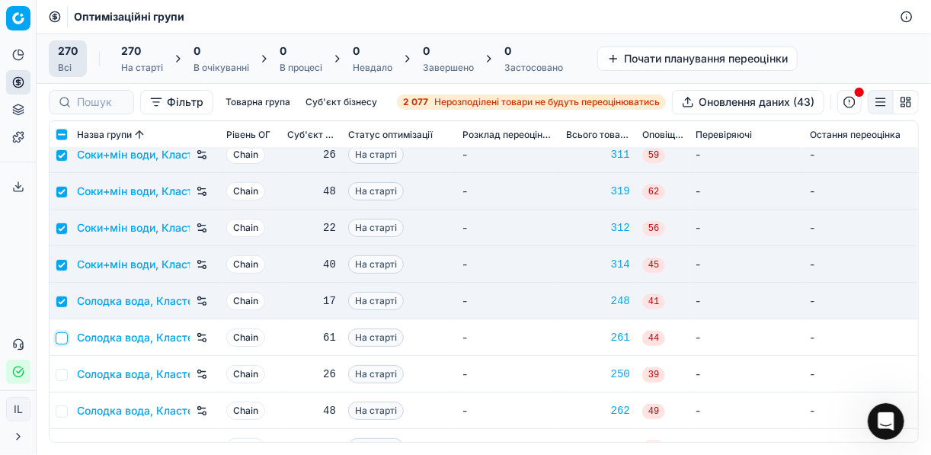
click at [65, 337] on input "checkbox" at bounding box center [62, 338] width 12 height 12
checkbox input "true"
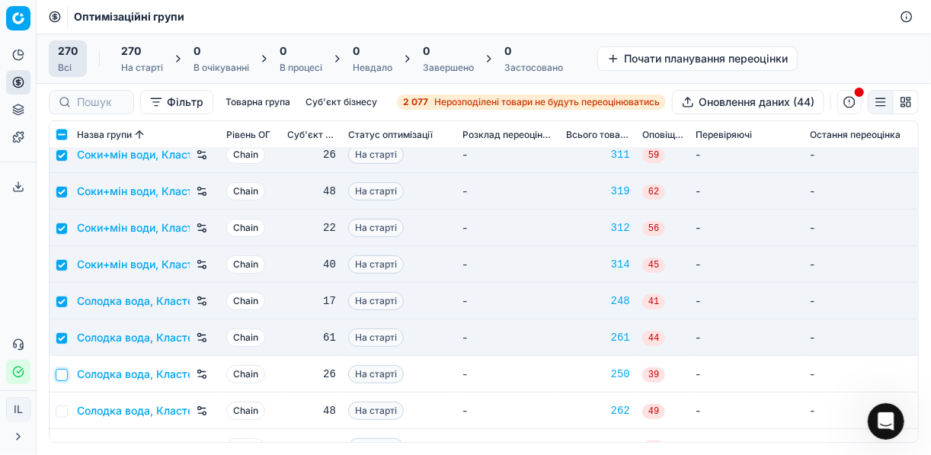
click at [59, 371] on input "checkbox" at bounding box center [62, 375] width 12 height 12
checkbox input "true"
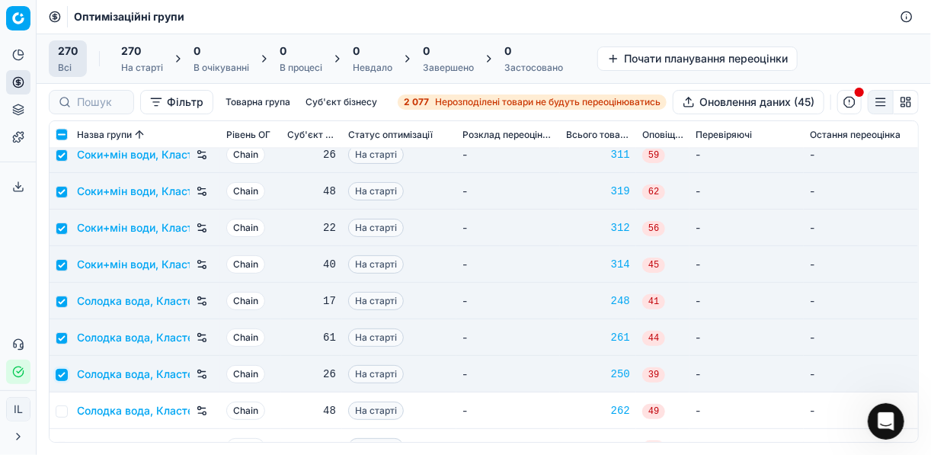
scroll to position [8109, 0]
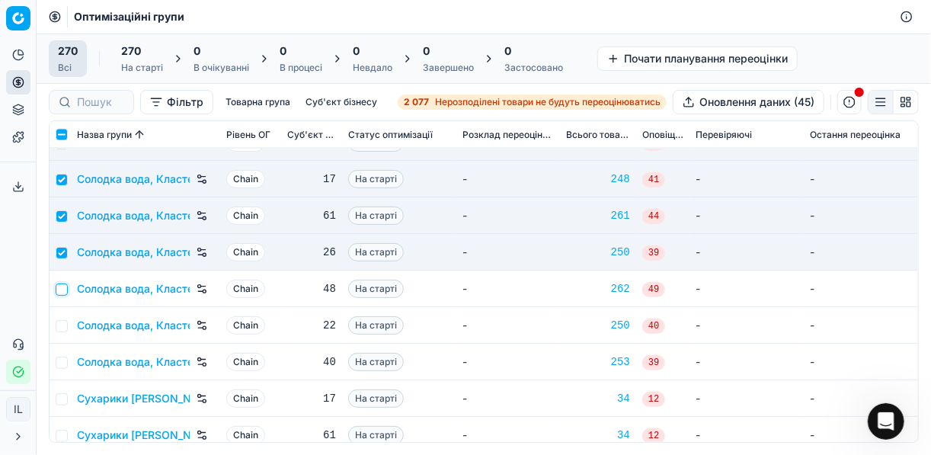
click at [65, 293] on input "checkbox" at bounding box center [62, 290] width 12 height 12
checkbox input "true"
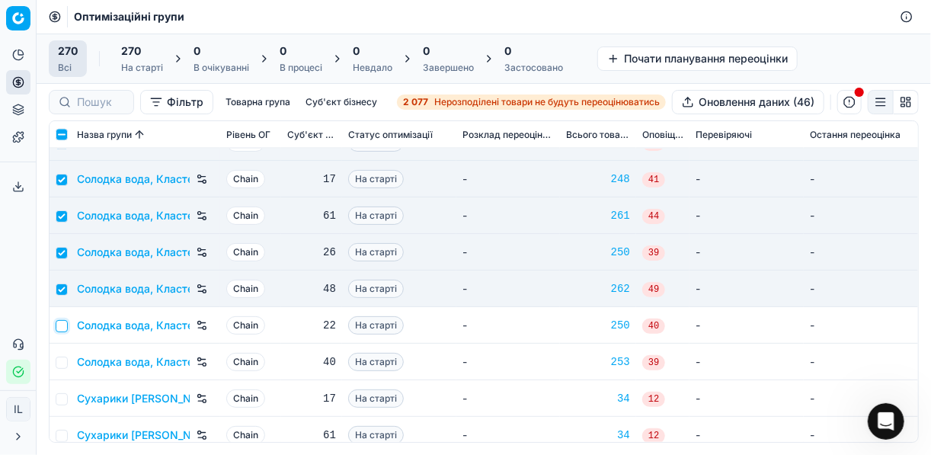
click at [59, 322] on input "checkbox" at bounding box center [62, 326] width 12 height 12
checkbox input "true"
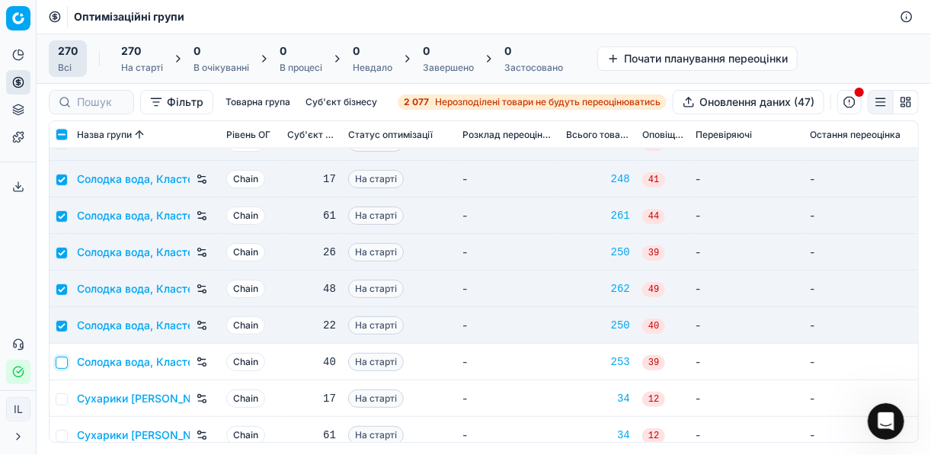
click at [62, 360] on input "checkbox" at bounding box center [62, 363] width 12 height 12
checkbox input "true"
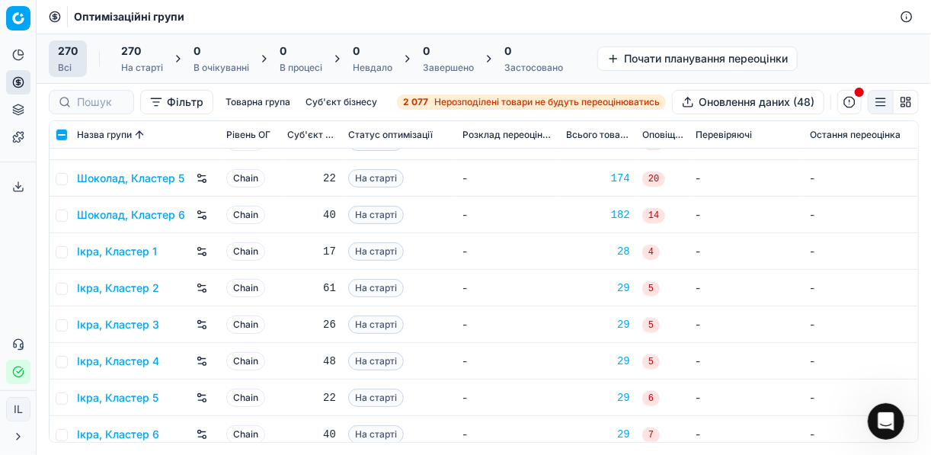
scroll to position [9583, 0]
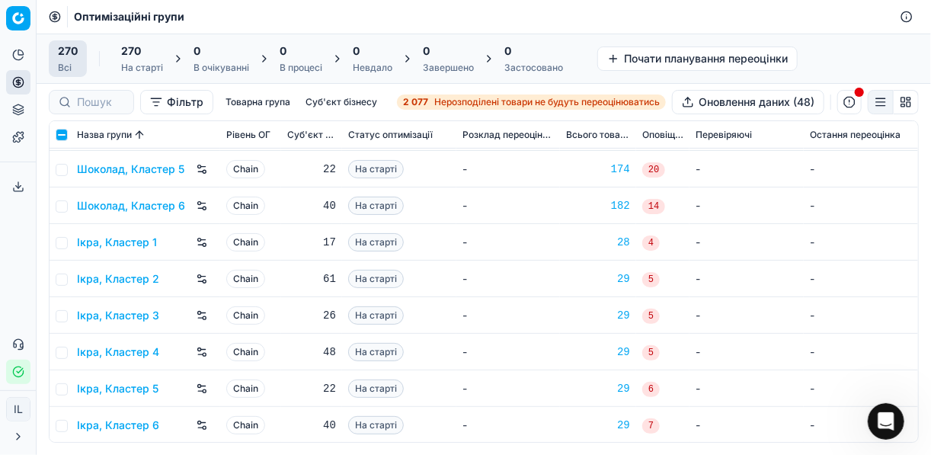
click at [152, 62] on div "На старті" at bounding box center [142, 68] width 42 height 12
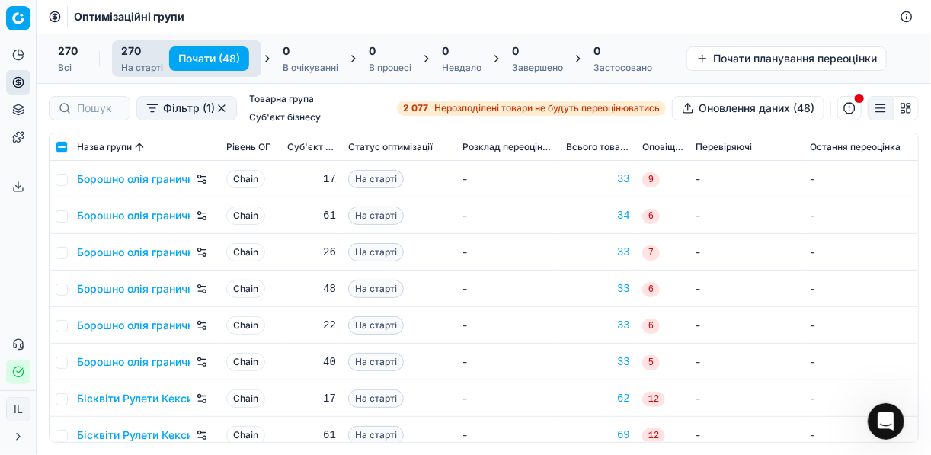
click at [207, 55] on button "Почати (48)" at bounding box center [209, 58] width 80 height 24
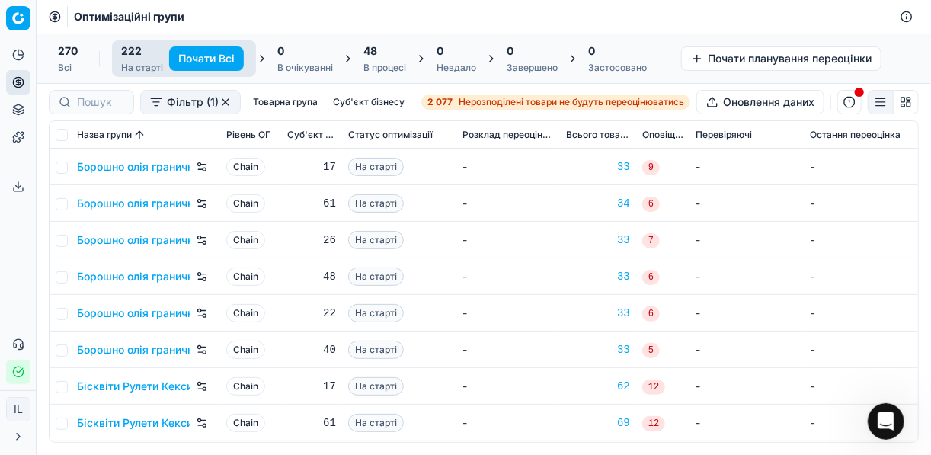
click at [391, 56] on div "48" at bounding box center [385, 50] width 43 height 15
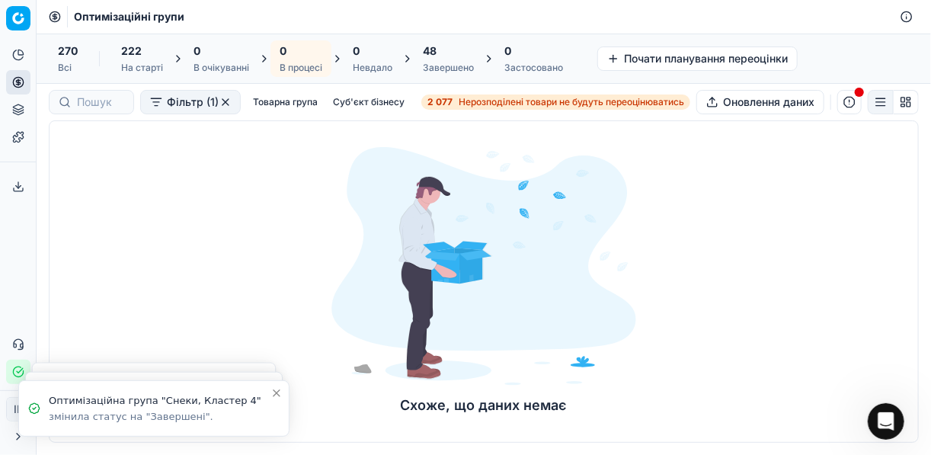
click at [443, 50] on div "48" at bounding box center [448, 50] width 51 height 15
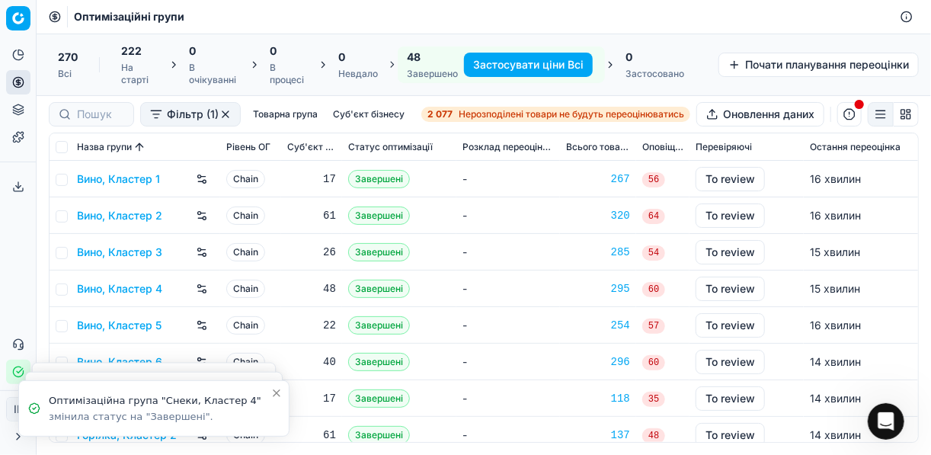
click at [530, 63] on button "Застосувати ціни Всі" at bounding box center [528, 65] width 129 height 24
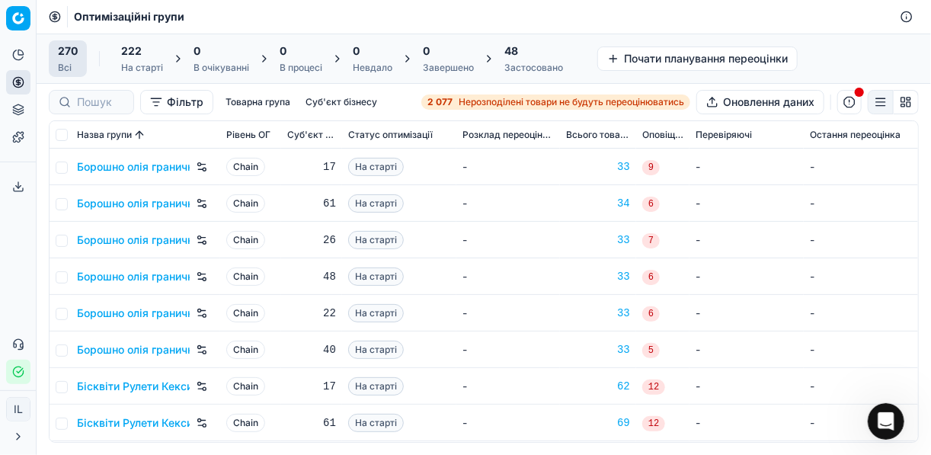
click at [521, 57] on div "48" at bounding box center [534, 50] width 59 height 15
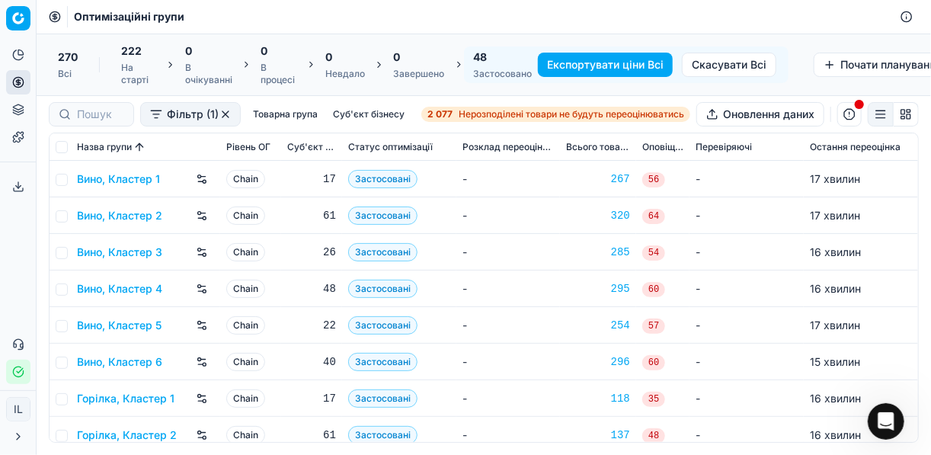
click at [575, 66] on button "Експортувати ціни Всі" at bounding box center [605, 65] width 135 height 24
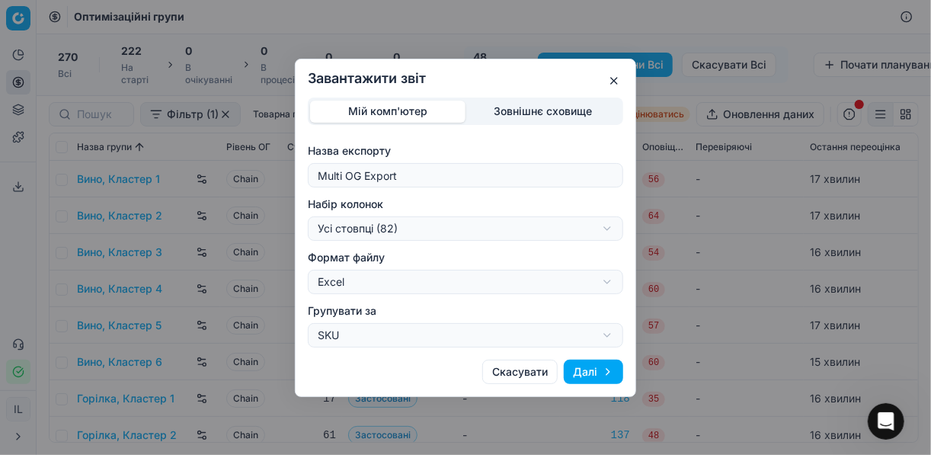
click at [606, 228] on div "Завантажити звіт Мій комп'ютер Зовнішнє сховище Назва експорту Multi OG Export …" at bounding box center [465, 227] width 931 height 455
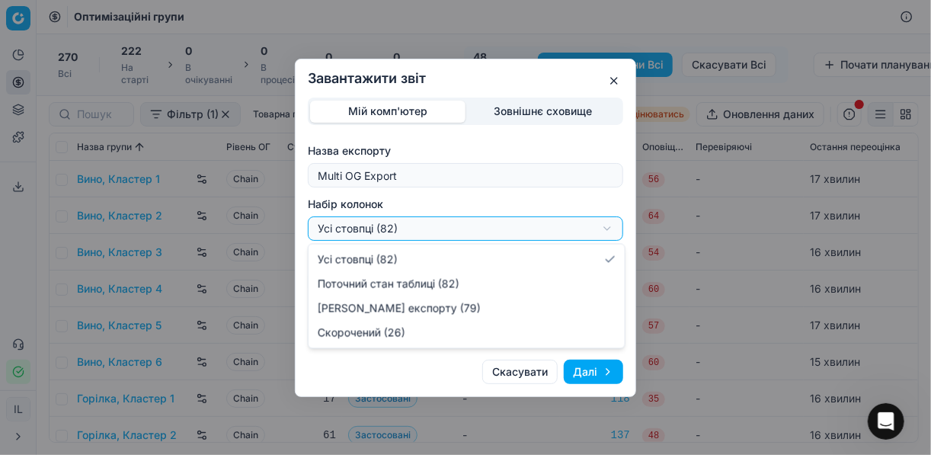
select select "a9134834-9553-4c73-ac5c-c823406624b7"
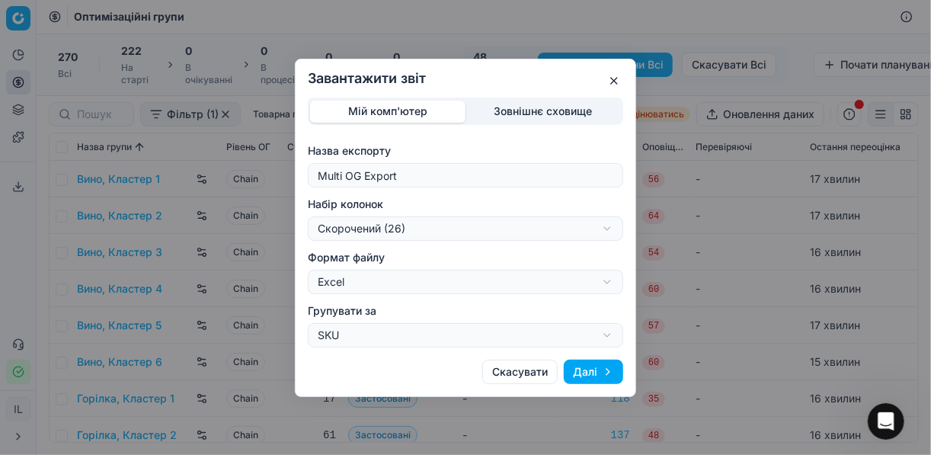
click at [601, 372] on button "Далі" at bounding box center [593, 372] width 59 height 24
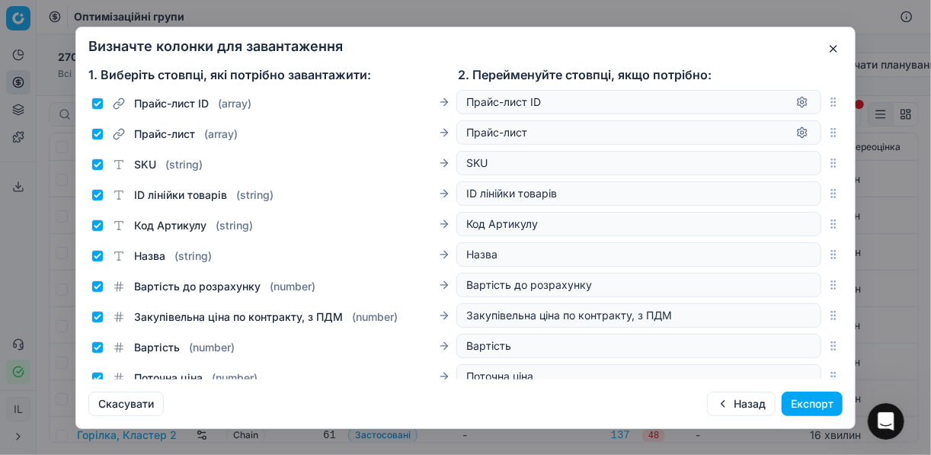
click at [793, 404] on button "Експорт" at bounding box center [812, 404] width 61 height 24
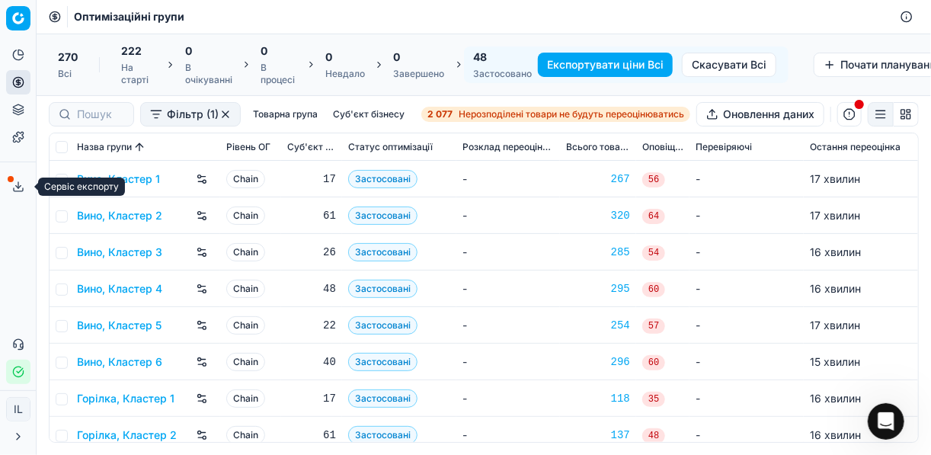
click at [16, 189] on icon at bounding box center [18, 187] width 12 height 12
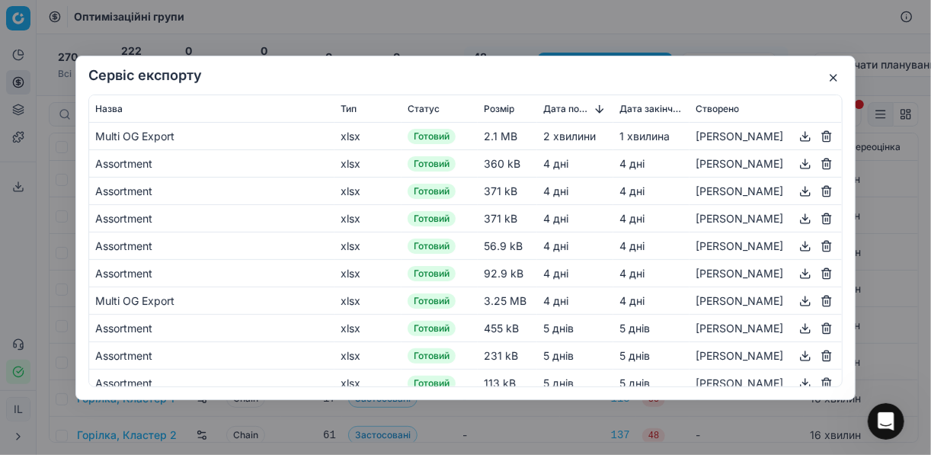
click at [796, 136] on button "button" at bounding box center [805, 136] width 18 height 18
click at [837, 74] on button "button" at bounding box center [834, 78] width 18 height 18
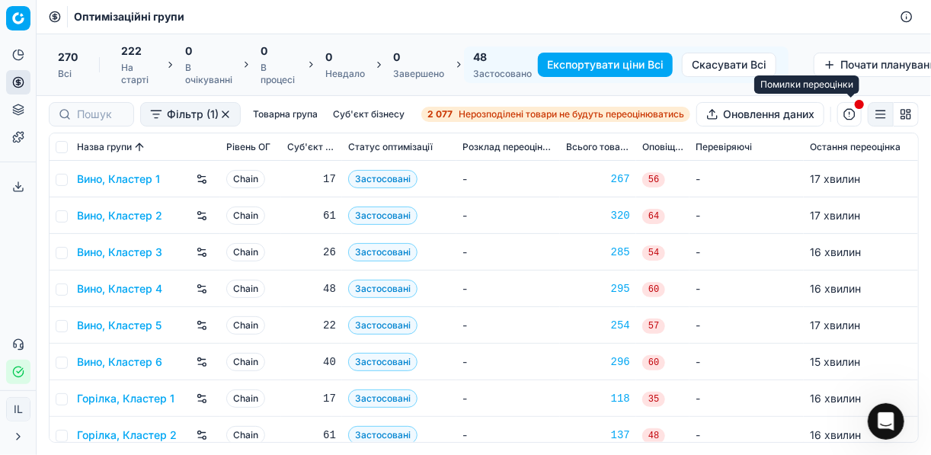
click at [850, 114] on button "button" at bounding box center [850, 114] width 24 height 24
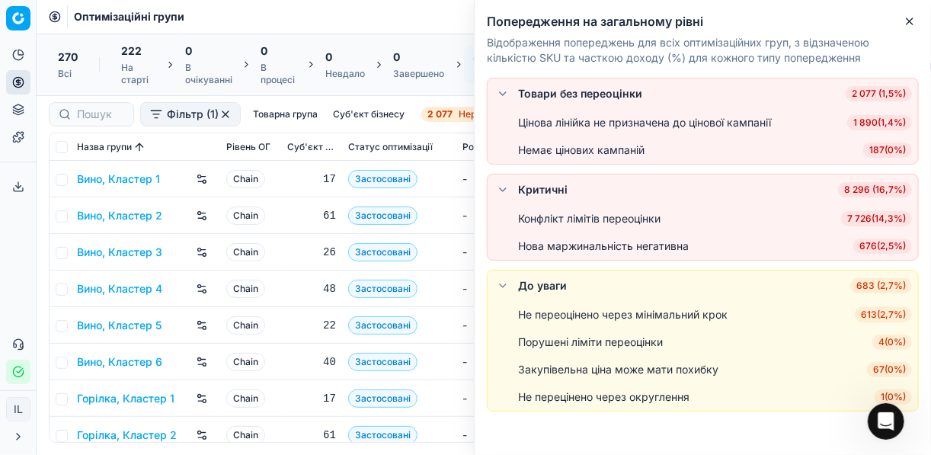
click at [873, 216] on span "7 726 ( 14,3% )" at bounding box center [876, 218] width 71 height 15
click at [873, 216] on div "Конфлікт лімітів переоцінки 7 726 ( 14,3% )" at bounding box center [715, 218] width 394 height 15
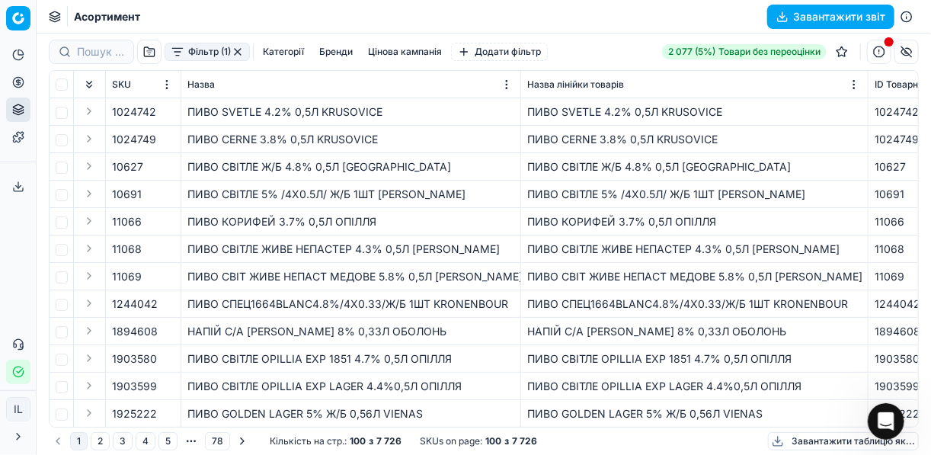
click at [290, 50] on button "Категорії" at bounding box center [283, 52] width 53 height 18
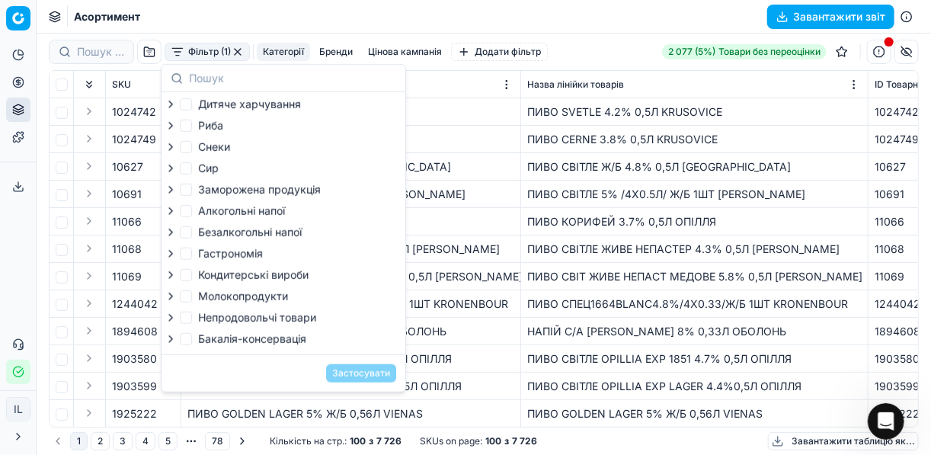
click at [192, 146] on label "Снеки" at bounding box center [205, 146] width 50 height 15
click at [192, 146] on input "Снеки" at bounding box center [186, 147] width 12 height 12
checkbox input "true"
click at [187, 233] on input "Безалкогольні напої" at bounding box center [186, 232] width 12 height 12
checkbox input "true"
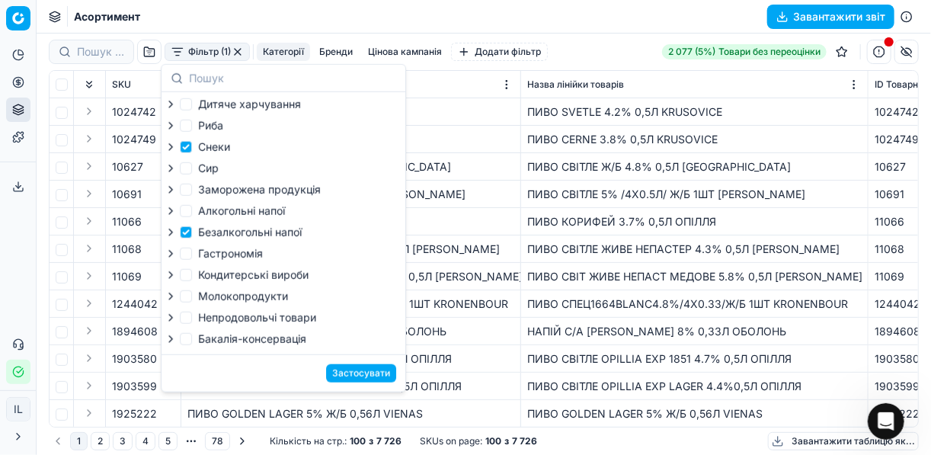
click at [355, 375] on button "Застосувати" at bounding box center [361, 373] width 70 height 18
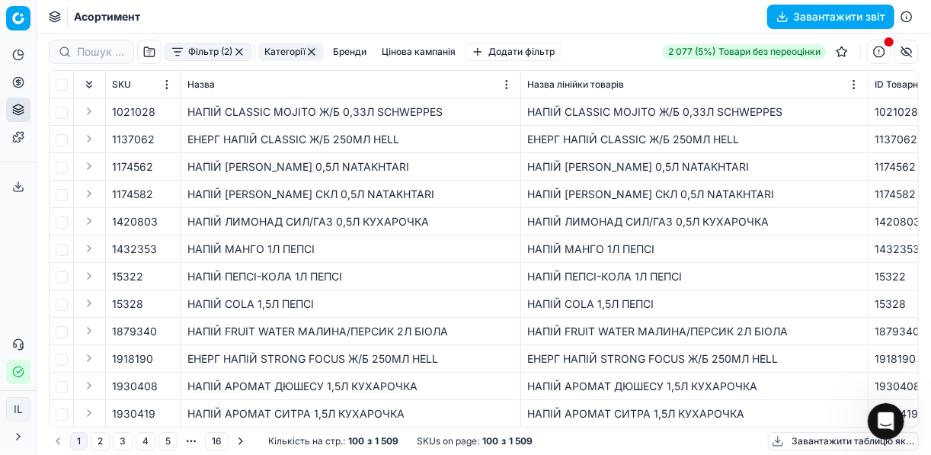
click at [783, 15] on button "Завантажити звіт" at bounding box center [830, 17] width 127 height 24
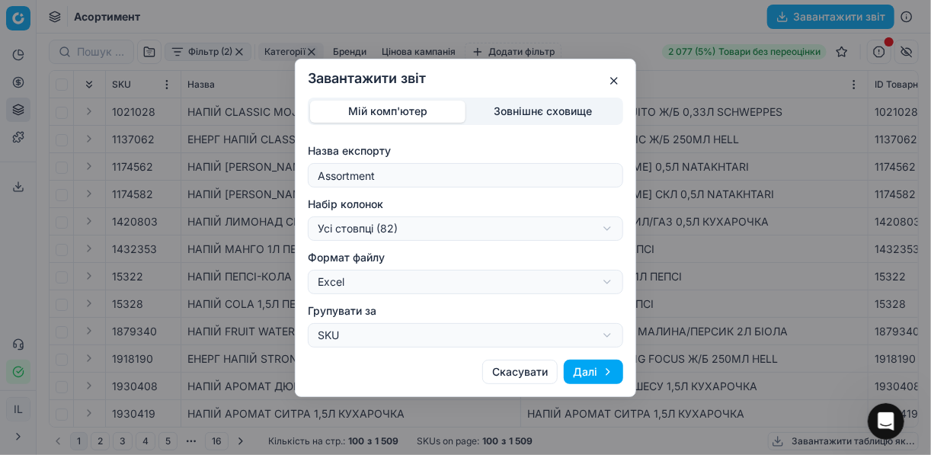
click at [611, 230] on div "Завантажити звіт Мій комп'ютер Зовнішнє сховище Назва експорту Assortment Набір…" at bounding box center [465, 227] width 931 height 455
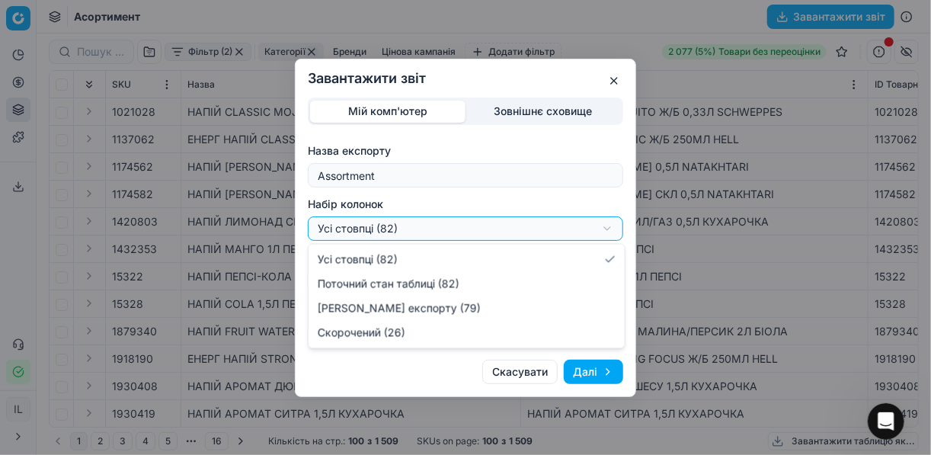
select select "a9134834-9553-4c73-ac5c-c823406624b7"
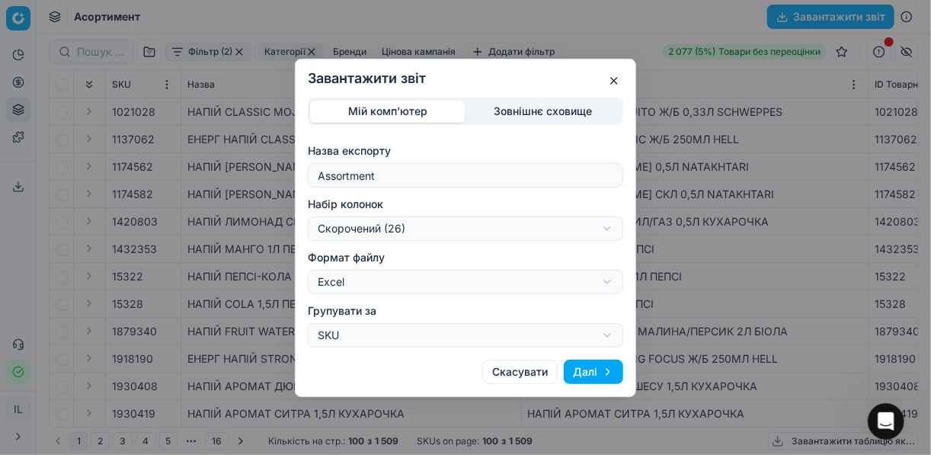
click at [585, 367] on button "Далі" at bounding box center [593, 372] width 59 height 24
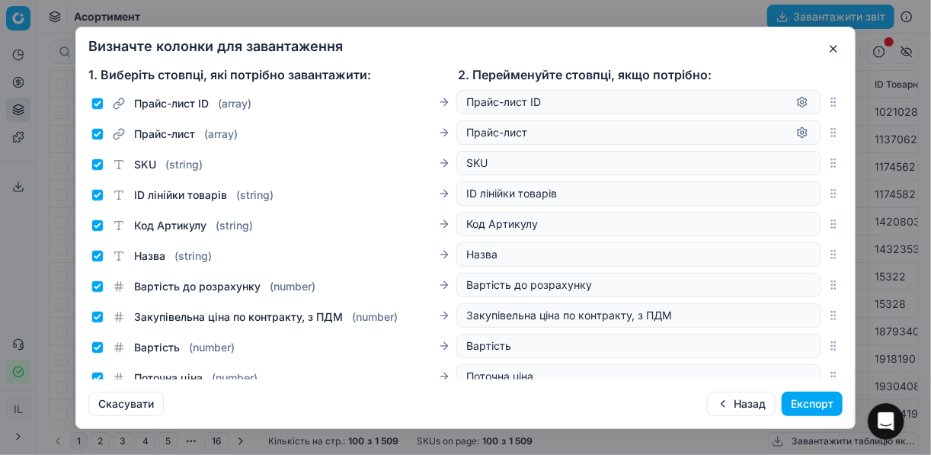
click at [805, 399] on button "Експорт" at bounding box center [812, 404] width 61 height 24
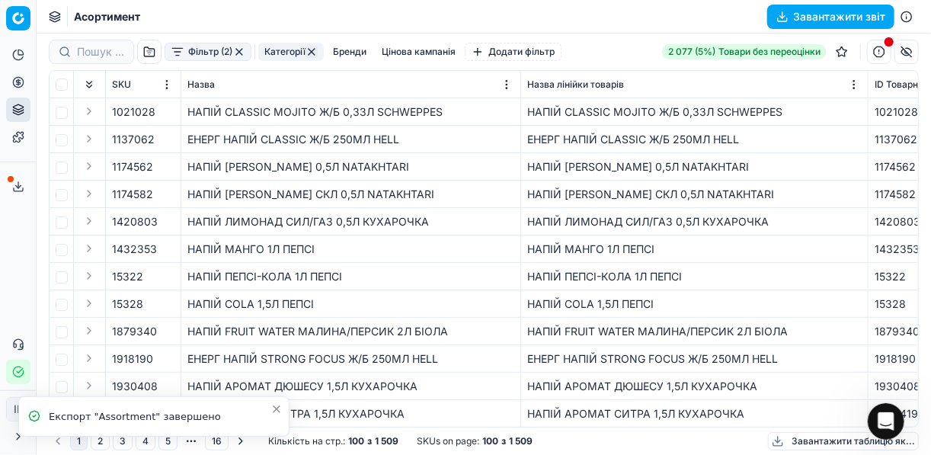
click at [20, 183] on icon at bounding box center [18, 187] width 12 height 12
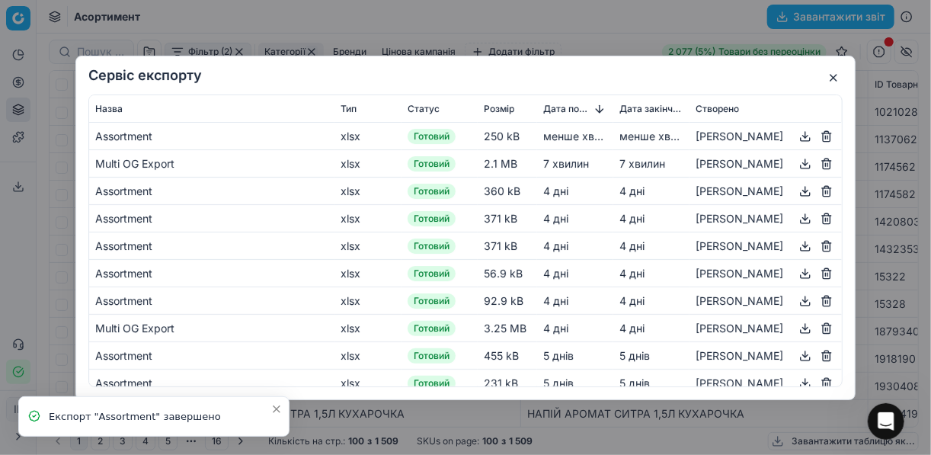
click at [796, 133] on button "button" at bounding box center [805, 136] width 18 height 18
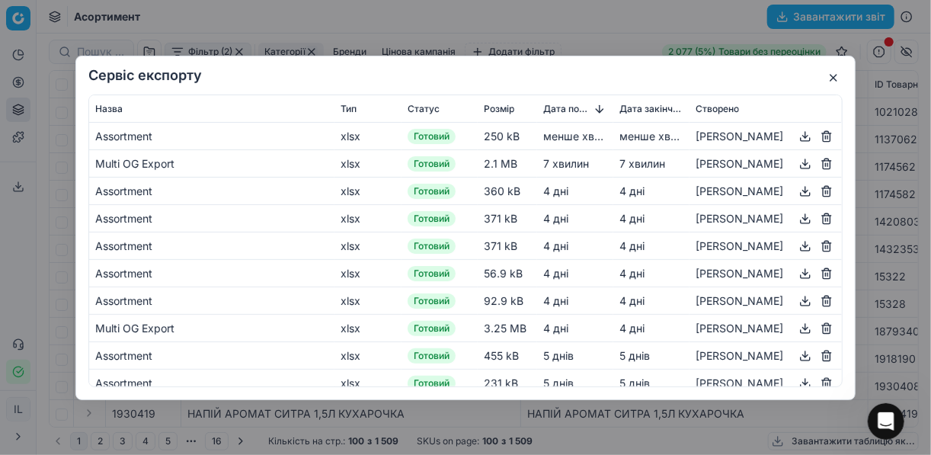
click at [837, 70] on button "button" at bounding box center [834, 78] width 18 height 18
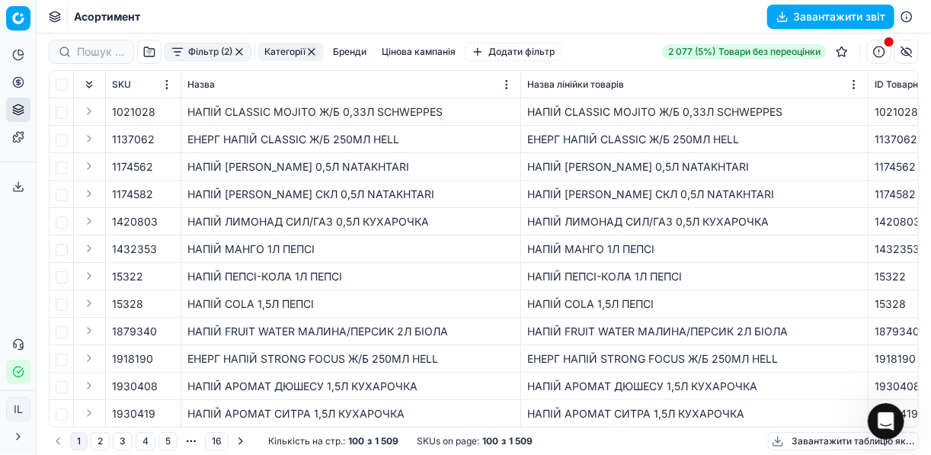
click at [236, 50] on button "button" at bounding box center [239, 52] width 12 height 12
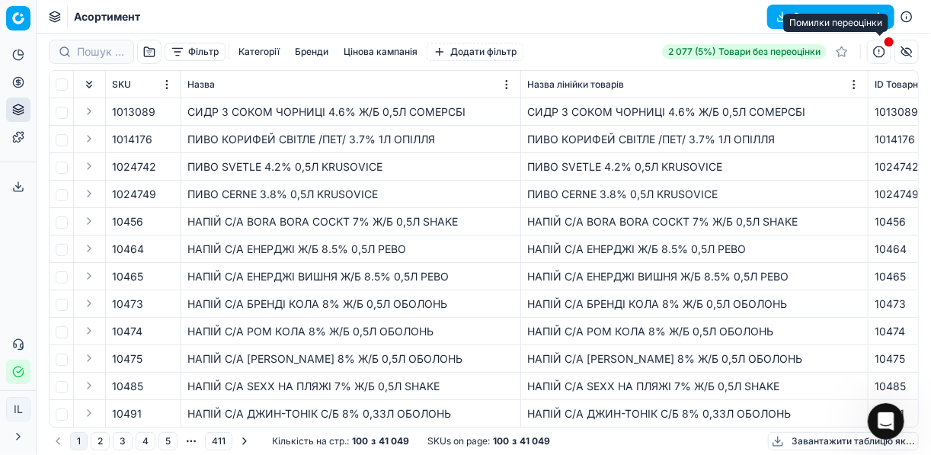
click at [879, 49] on button "button" at bounding box center [879, 52] width 24 height 24
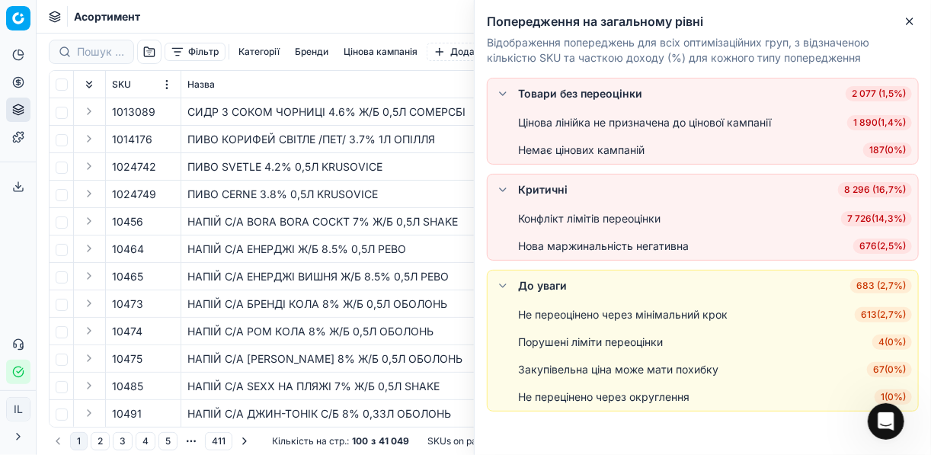
click at [879, 214] on span "7 726 ( 14,3% )" at bounding box center [876, 218] width 71 height 15
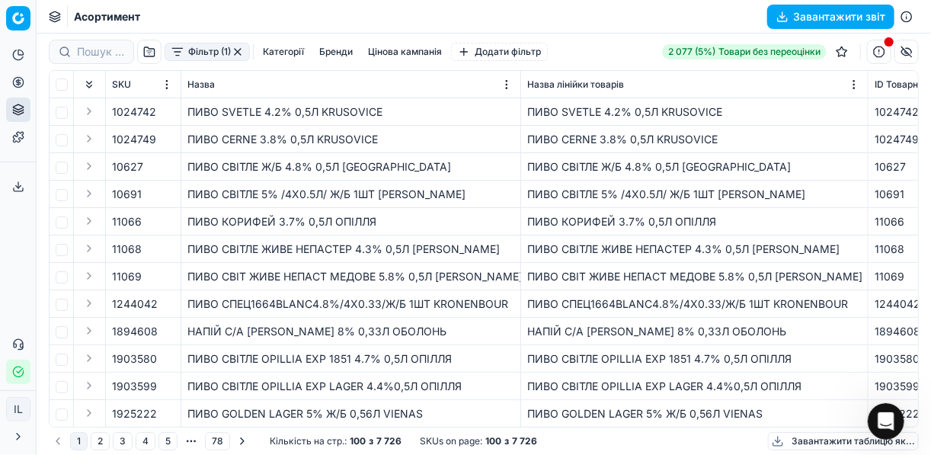
click at [271, 52] on button "Категорії" at bounding box center [283, 52] width 53 height 18
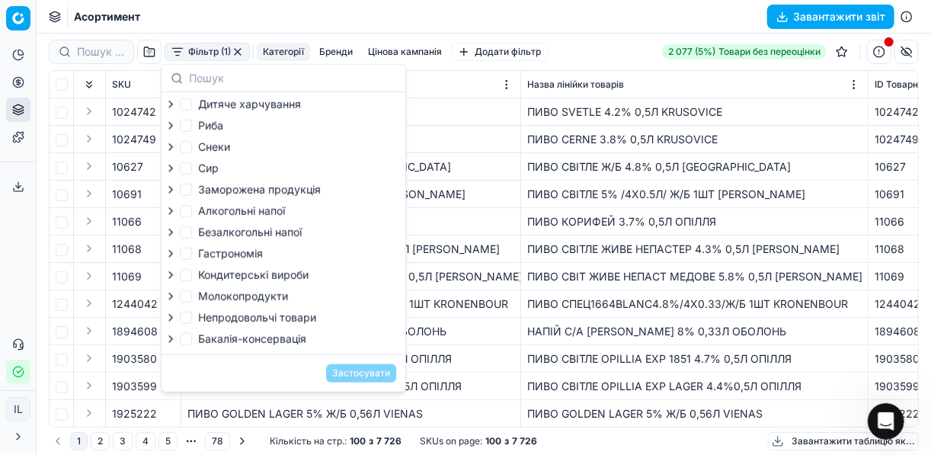
click at [196, 211] on label "Алкогольні напої" at bounding box center [232, 210] width 105 height 15
click at [192, 211] on input "Алкогольні напої" at bounding box center [186, 211] width 12 height 12
checkbox input "true"
click at [354, 378] on button "Застосувати" at bounding box center [361, 373] width 70 height 18
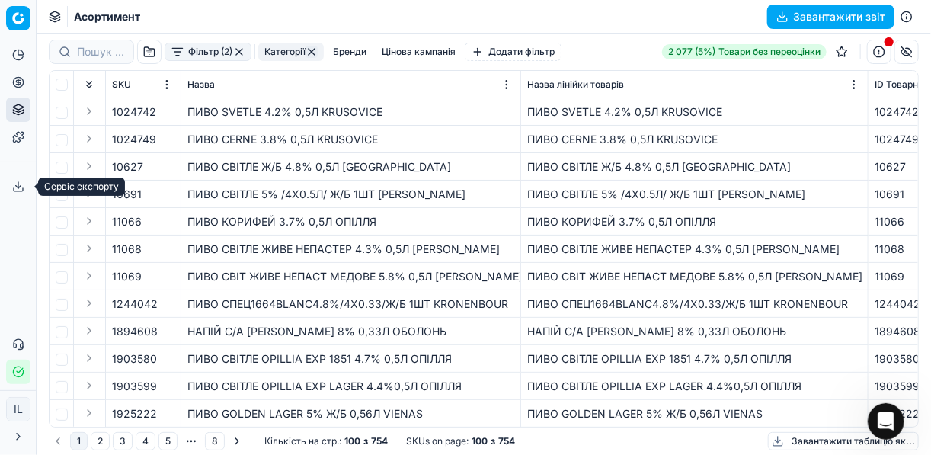
click at [17, 190] on icon at bounding box center [18, 187] width 12 height 12
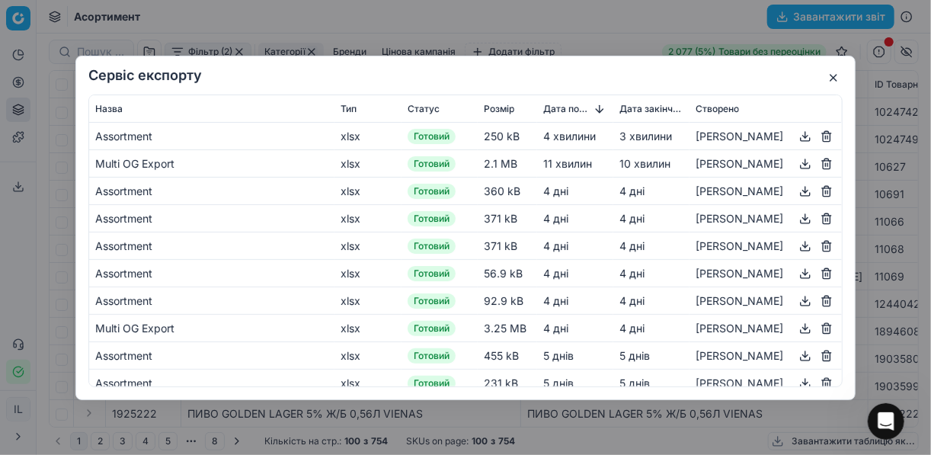
click at [834, 78] on button "button" at bounding box center [834, 78] width 18 height 18
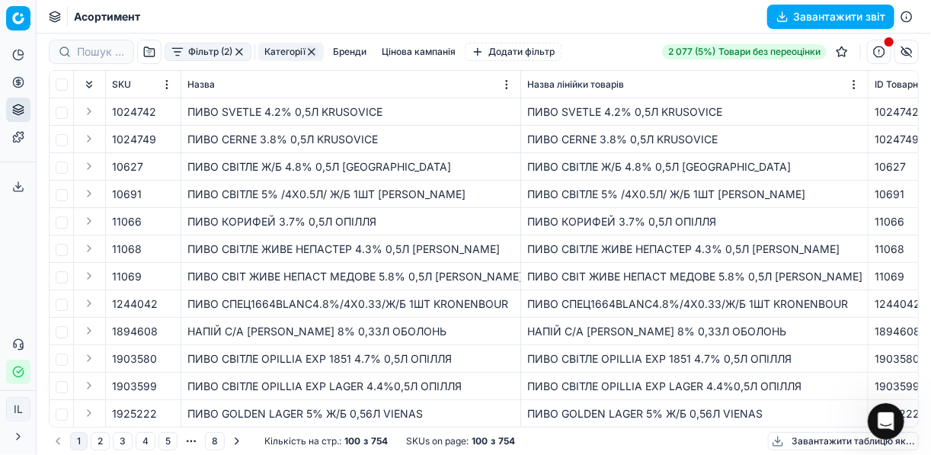
click at [772, 15] on button "Завантажити звіт" at bounding box center [830, 17] width 127 height 24
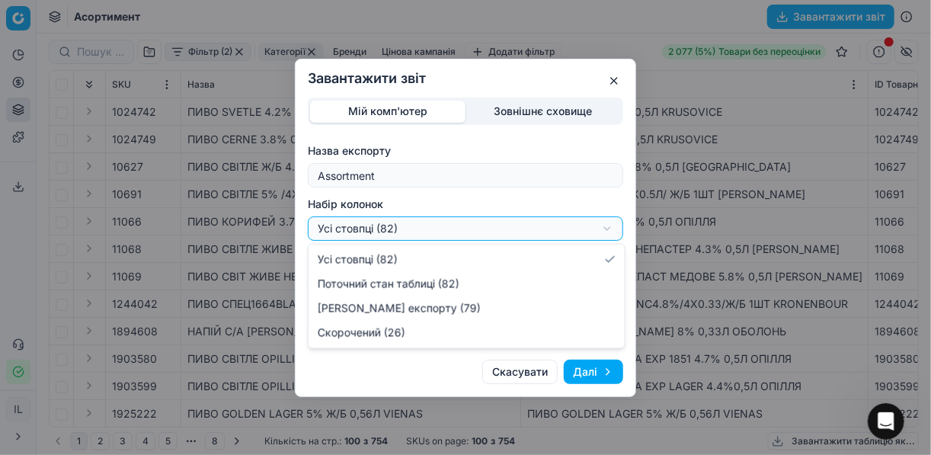
click at [608, 236] on div "Завантажити звіт Мій комп'ютер Зовнішнє сховище Назва експорту Assortment Набір…" at bounding box center [465, 227] width 931 height 455
select select "a9134834-9553-4c73-ac5c-c823406624b7"
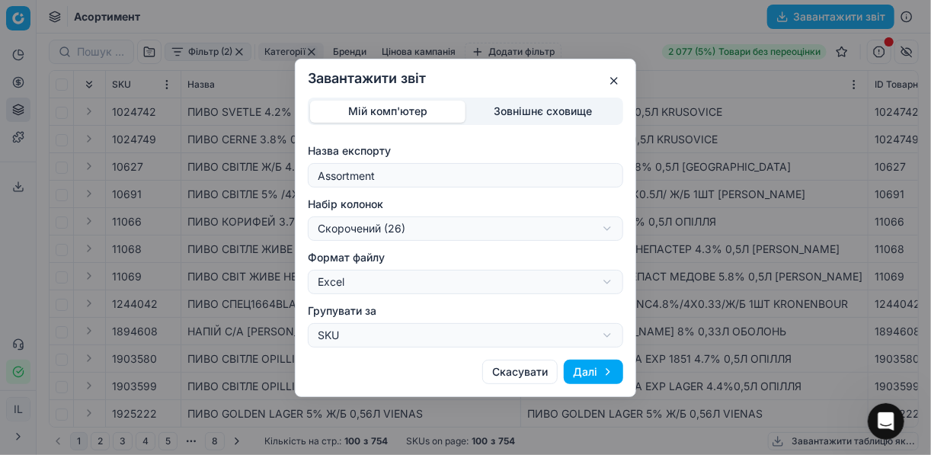
click at [584, 373] on button "Далі" at bounding box center [593, 372] width 59 height 24
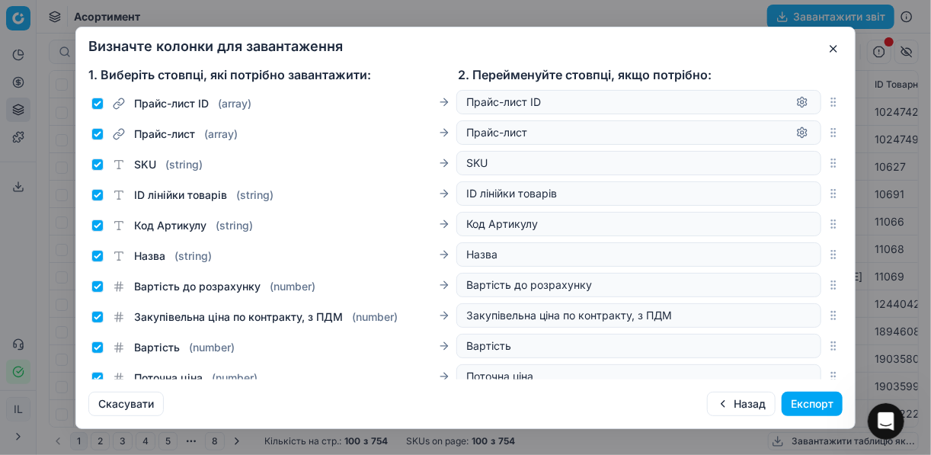
click at [816, 409] on button "Експорт" at bounding box center [812, 404] width 61 height 24
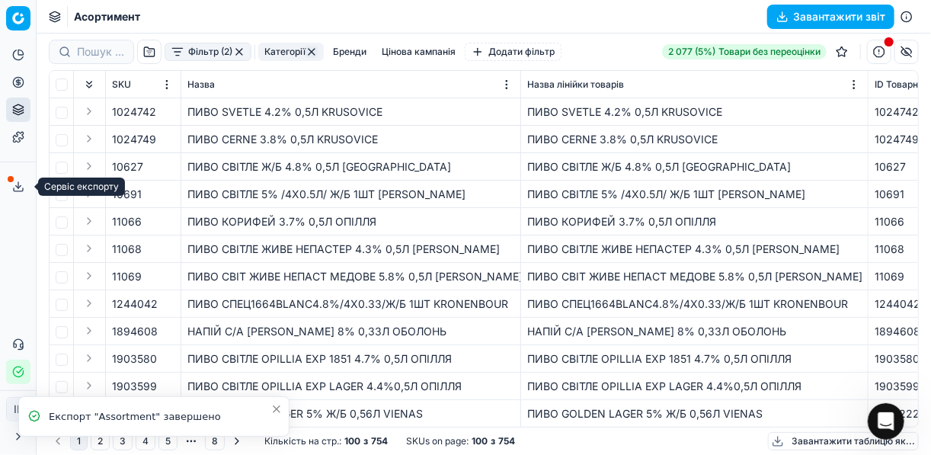
click at [18, 187] on icon at bounding box center [18, 187] width 5 height 2
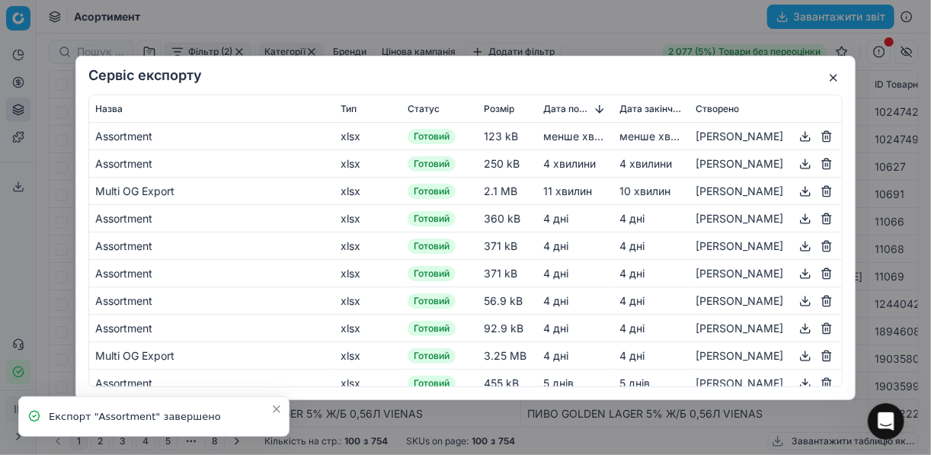
click at [796, 136] on button "button" at bounding box center [805, 136] width 18 height 18
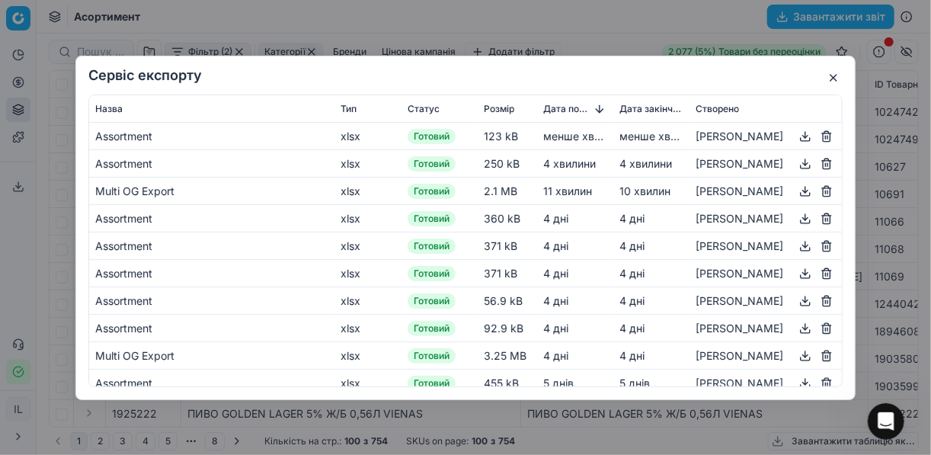
click at [839, 70] on button "button" at bounding box center [834, 78] width 18 height 18
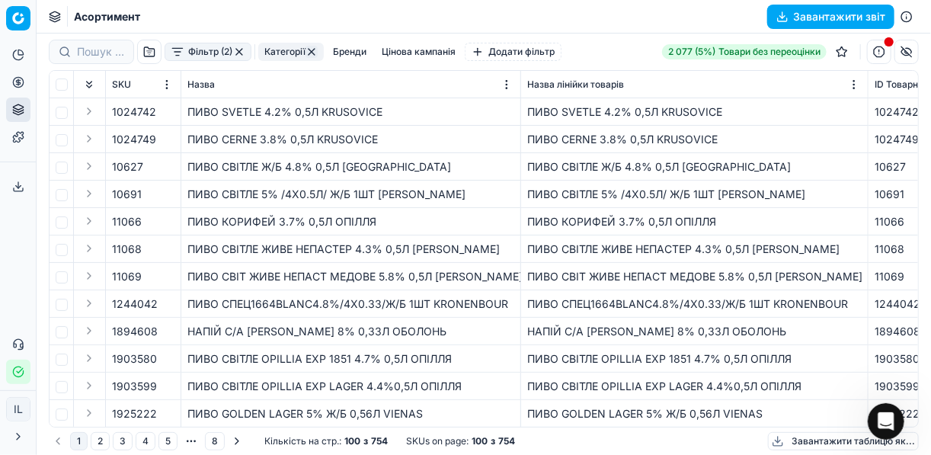
click at [240, 52] on button "button" at bounding box center [239, 52] width 12 height 12
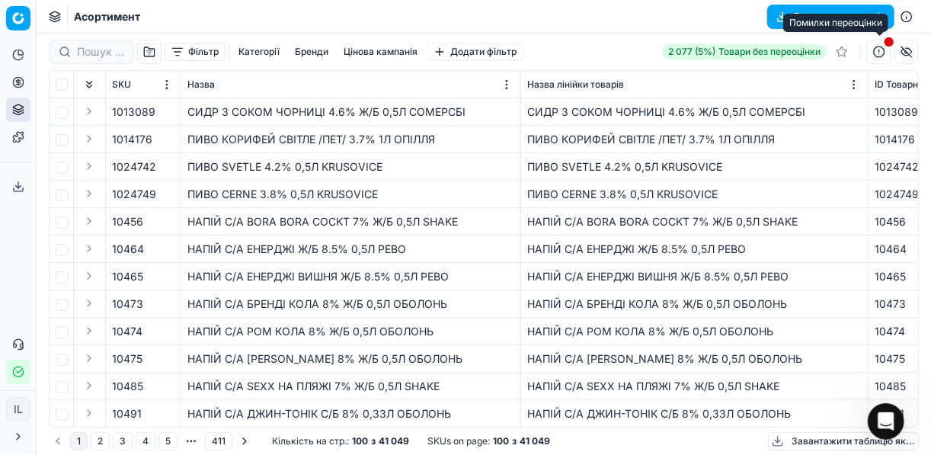
click at [876, 56] on button "button" at bounding box center [879, 52] width 24 height 24
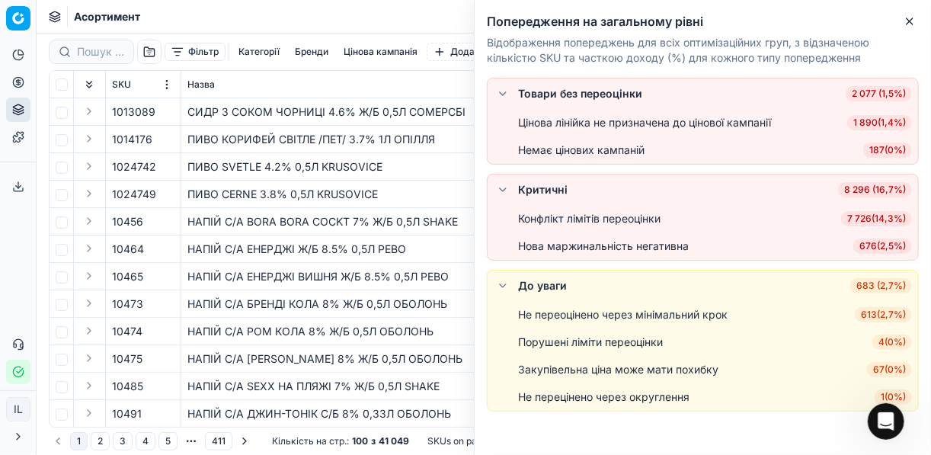
click at [878, 244] on span "676 ( 2,5% )" at bounding box center [883, 246] width 59 height 15
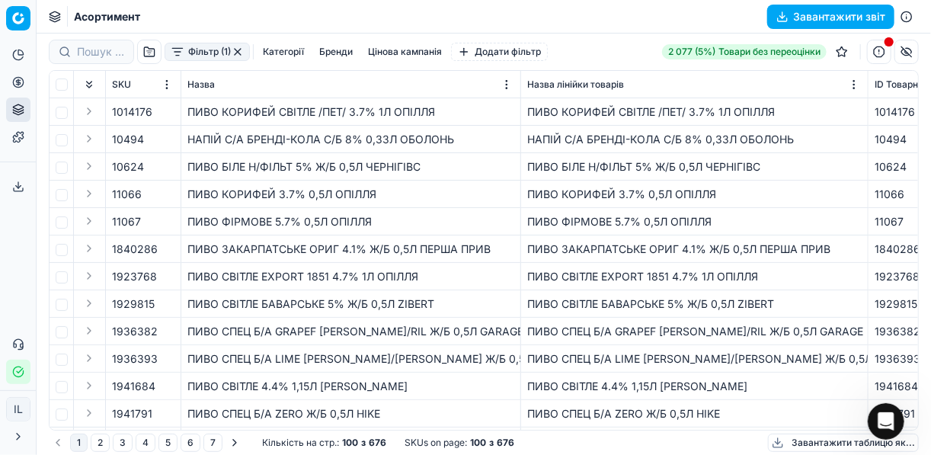
scroll to position [250, 0]
